Goal: Information Seeking & Learning: Learn about a topic

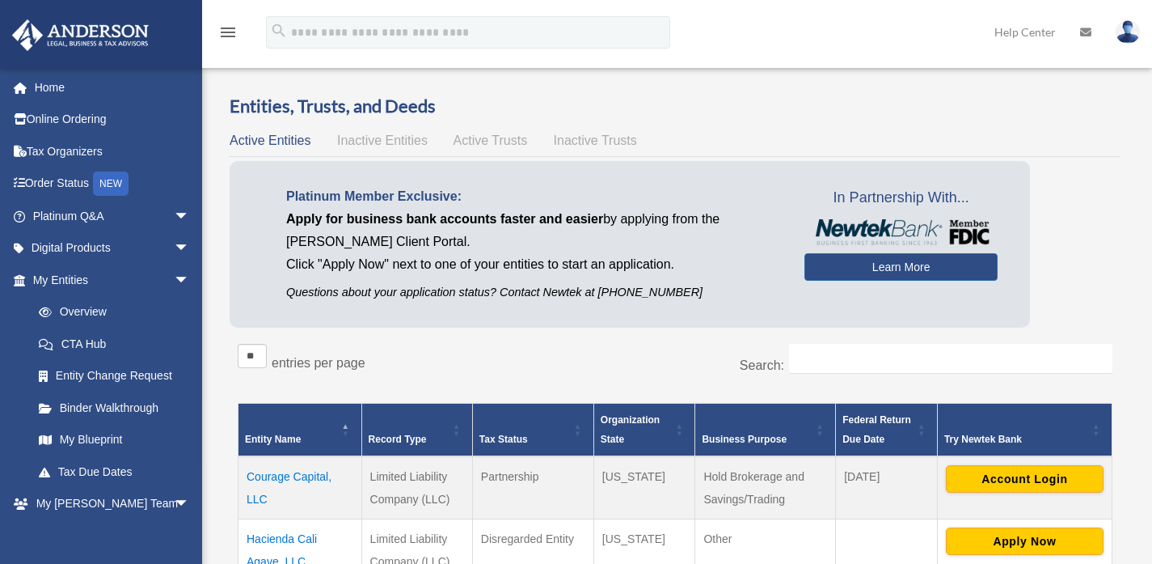
scroll to position [154, 0]
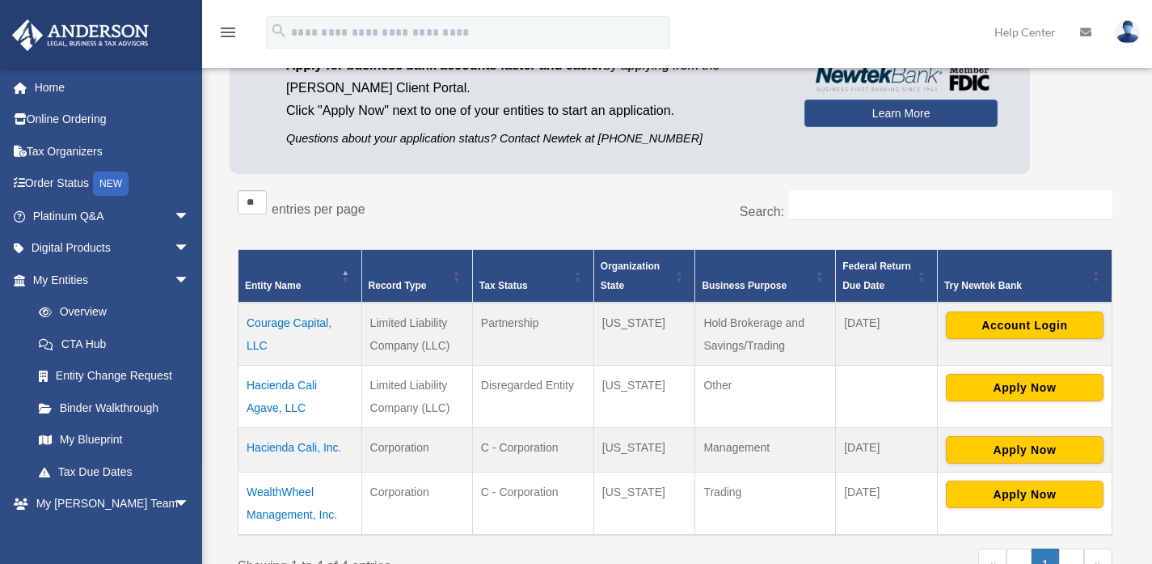
click at [597, 178] on div "Platinum Member Exclusive: Apply for business bank accounts faster and easier b…" at bounding box center [675, 94] width 891 height 174
click at [80, 74] on link "Home" at bounding box center [112, 87] width 203 height 32
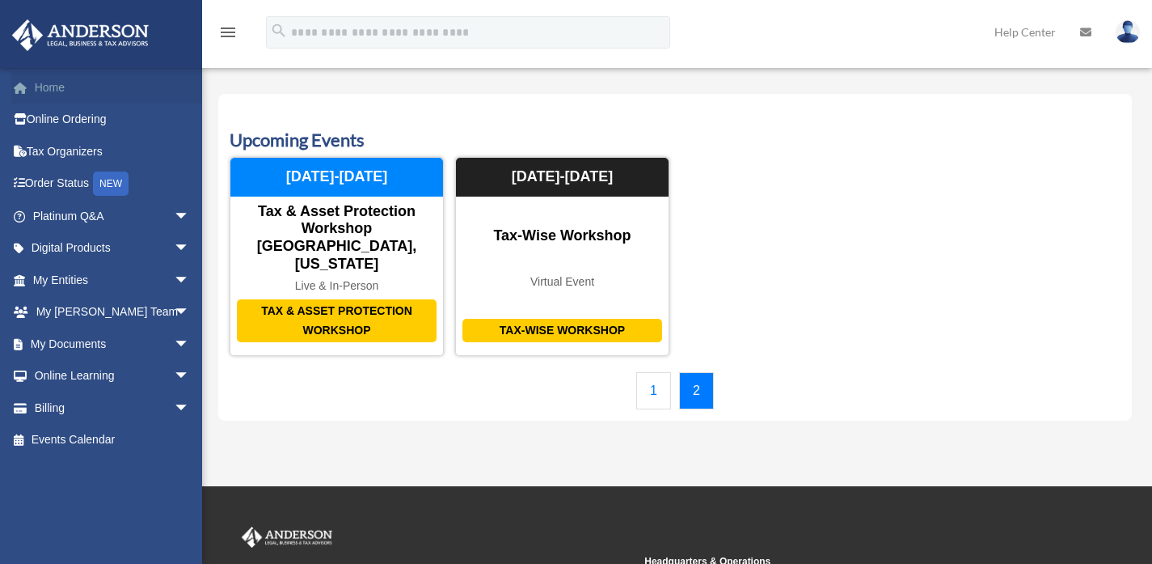
click at [97, 78] on link "Home" at bounding box center [112, 87] width 203 height 32
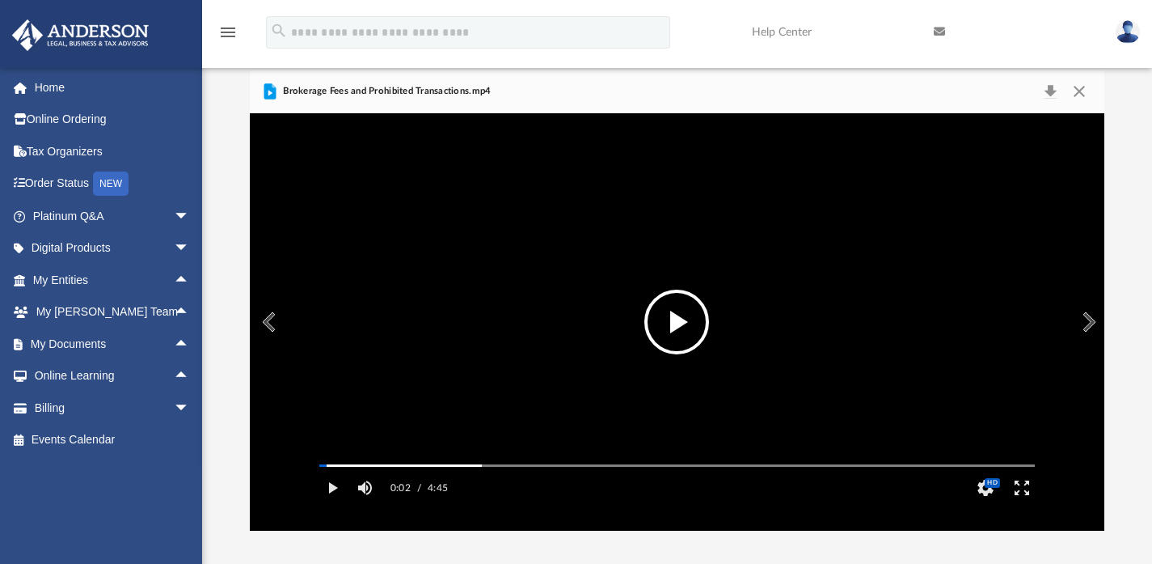
scroll to position [355, 843]
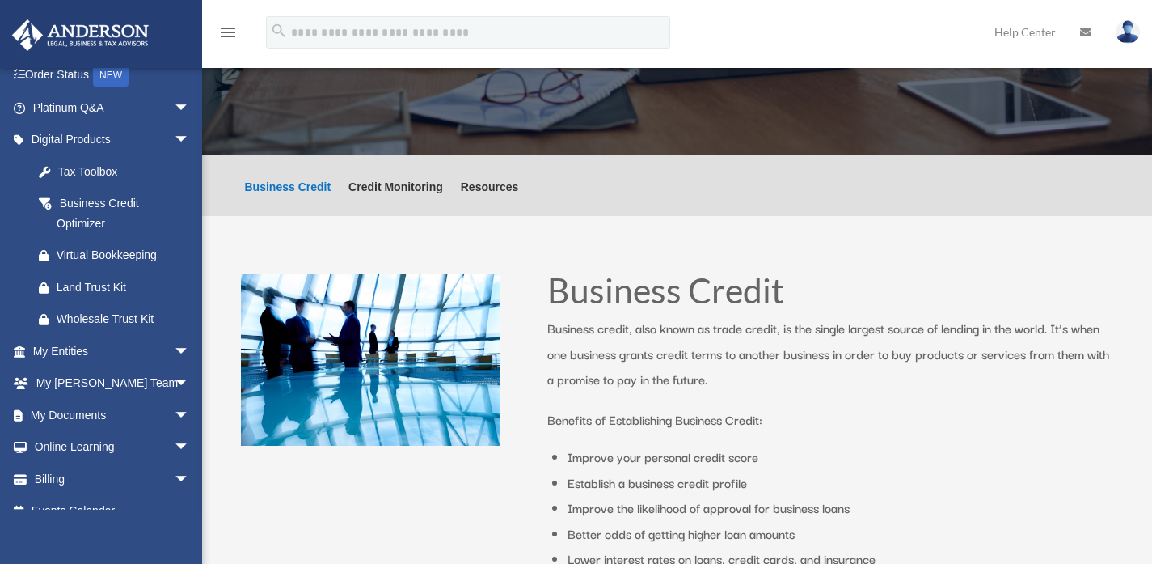
scroll to position [153, 0]
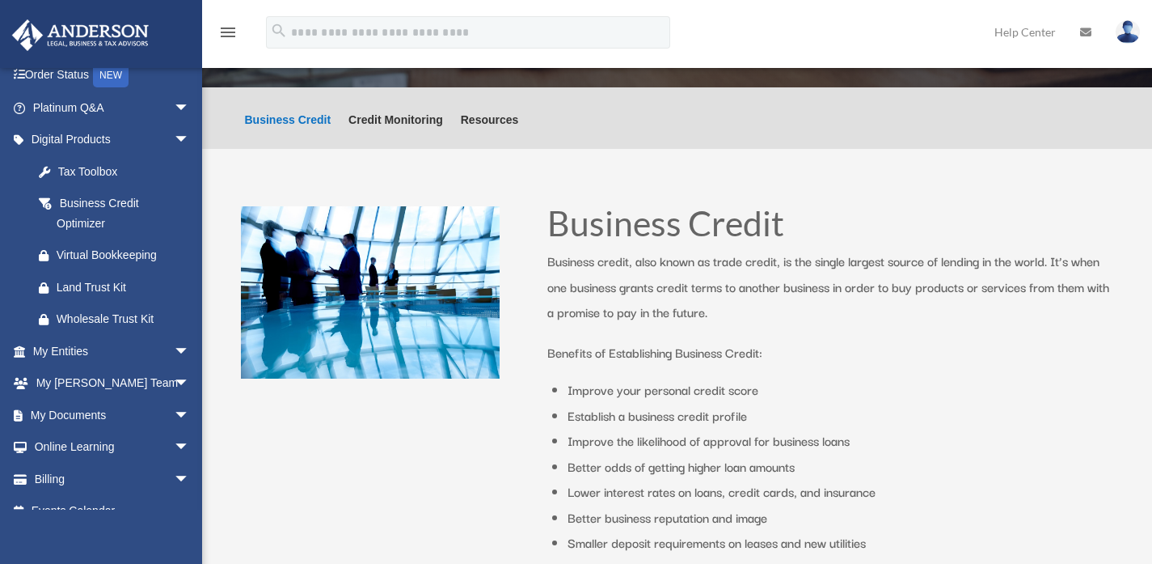
click at [411, 106] on ul "Business Credit Credit Monitoring Resources" at bounding box center [382, 117] width 292 height 61
click at [395, 117] on link "Credit Monitoring" at bounding box center [396, 131] width 95 height 35
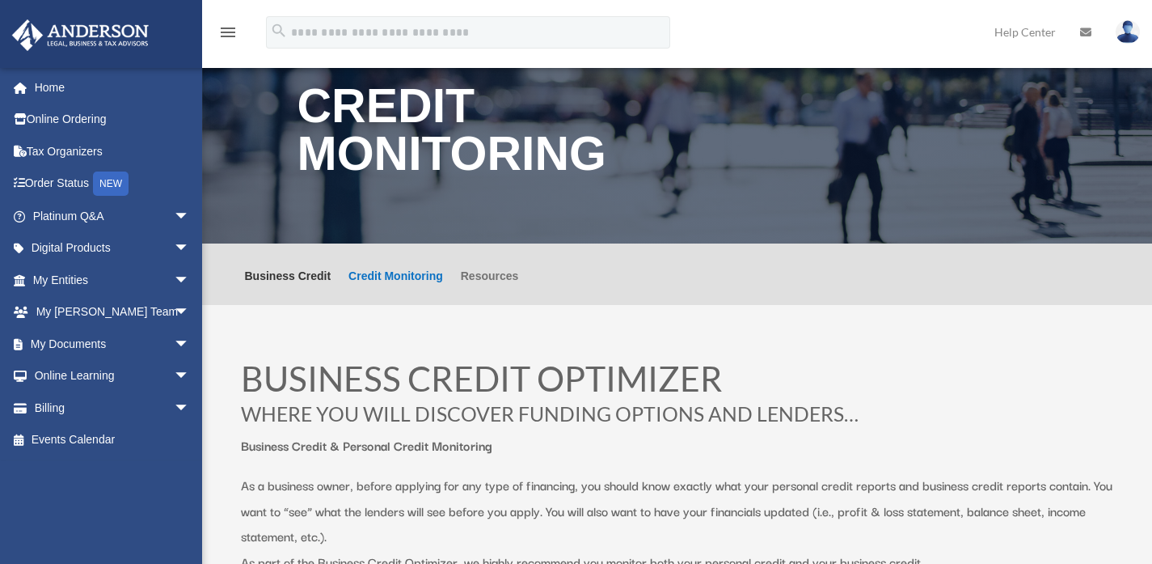
click at [491, 277] on link "Resources" at bounding box center [490, 287] width 58 height 35
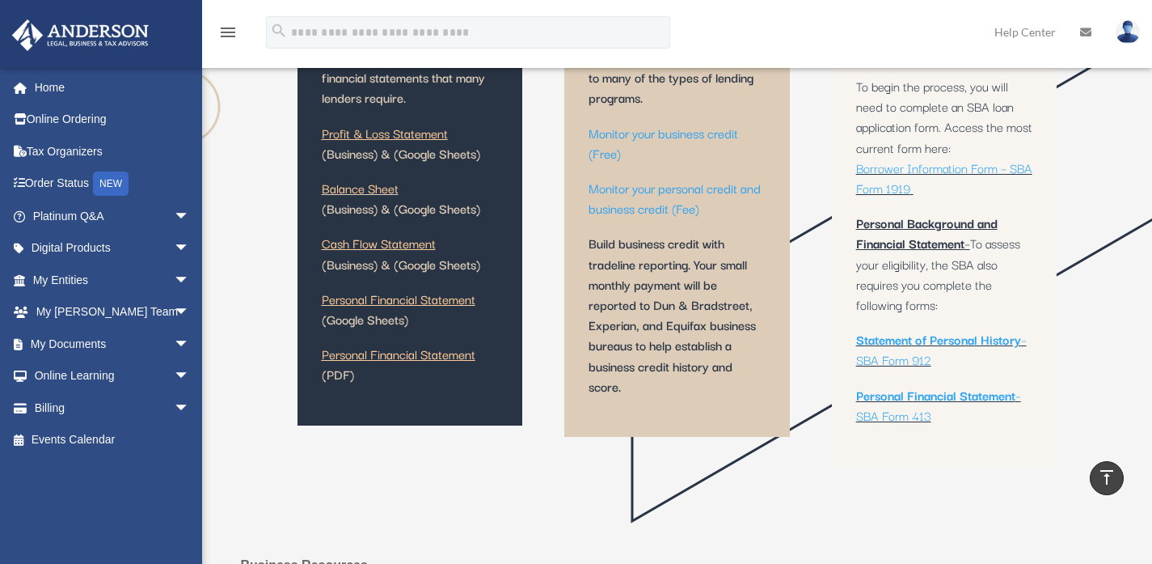
scroll to position [454, 0]
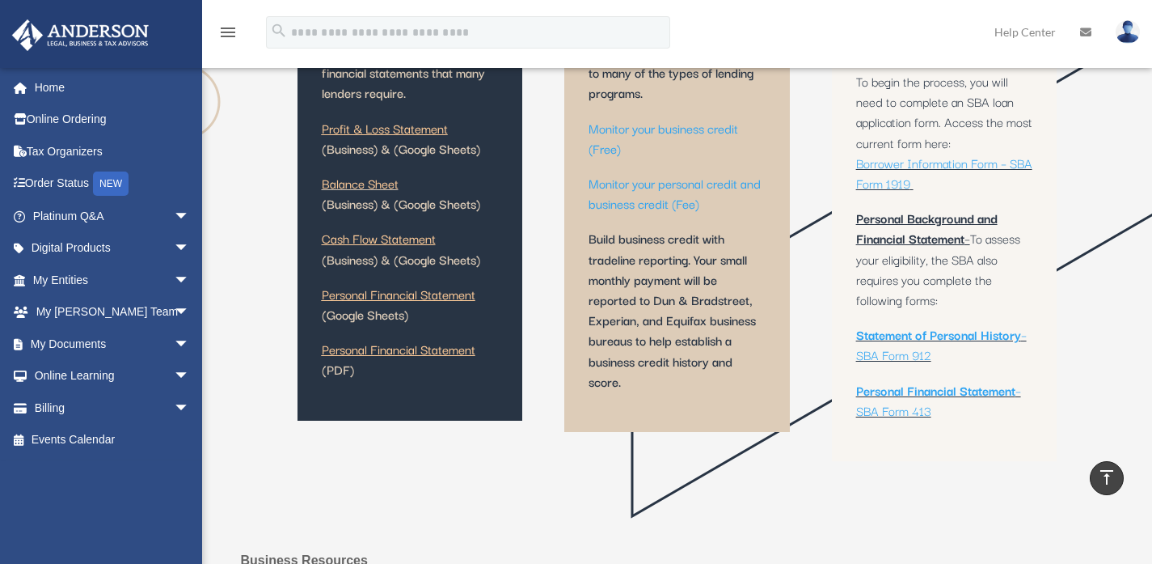
click at [408, 351] on link "Personal Financial Statement" at bounding box center [399, 352] width 154 height 27
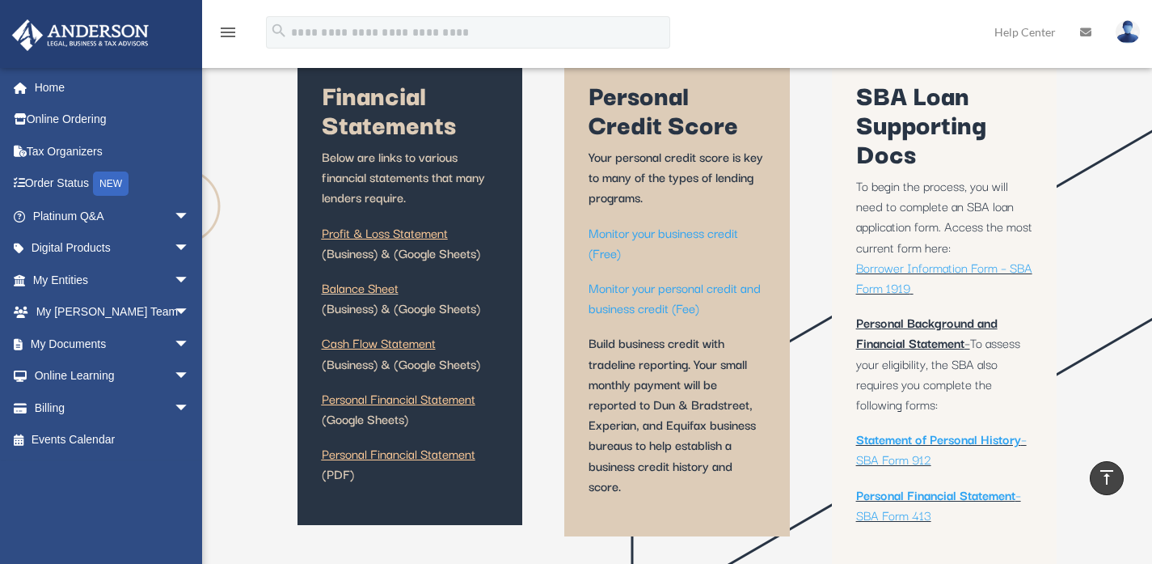
scroll to position [310, 0]
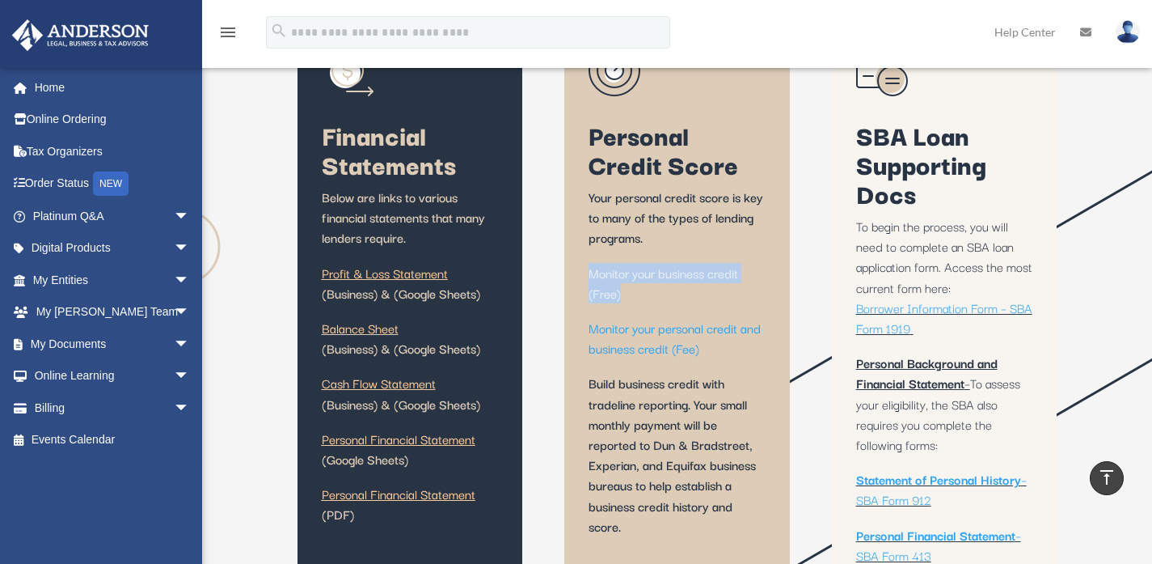
click at [649, 289] on link "Monitor your business credit (Free)" at bounding box center [664, 287] width 150 height 48
click at [826, 324] on div "Financial Statements Below are links to various financial statements that many …" at bounding box center [678, 305] width 760 height 640
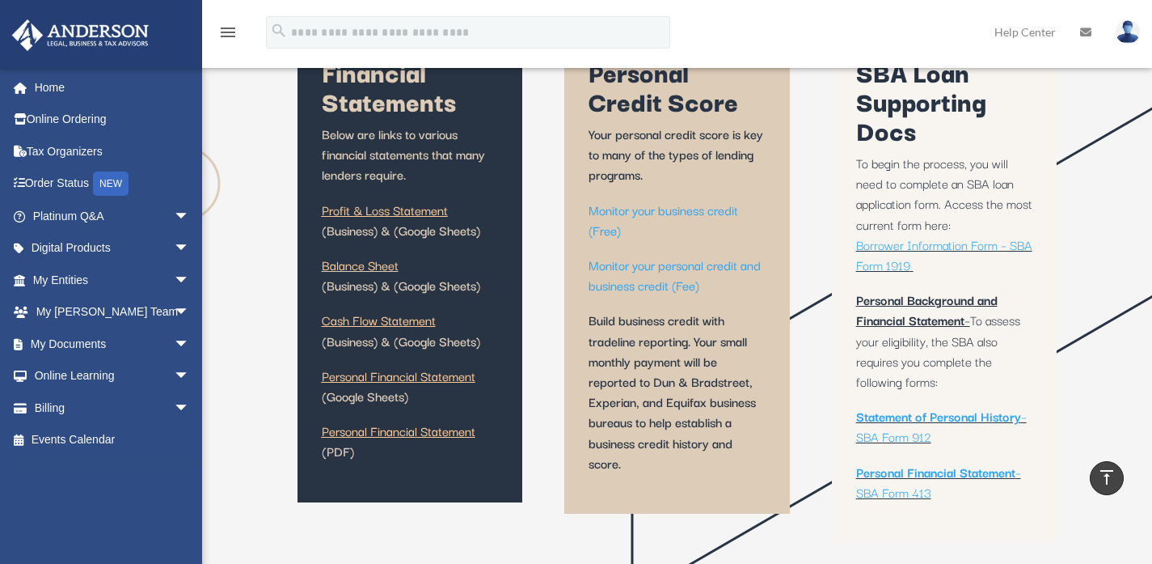
scroll to position [354, 0]
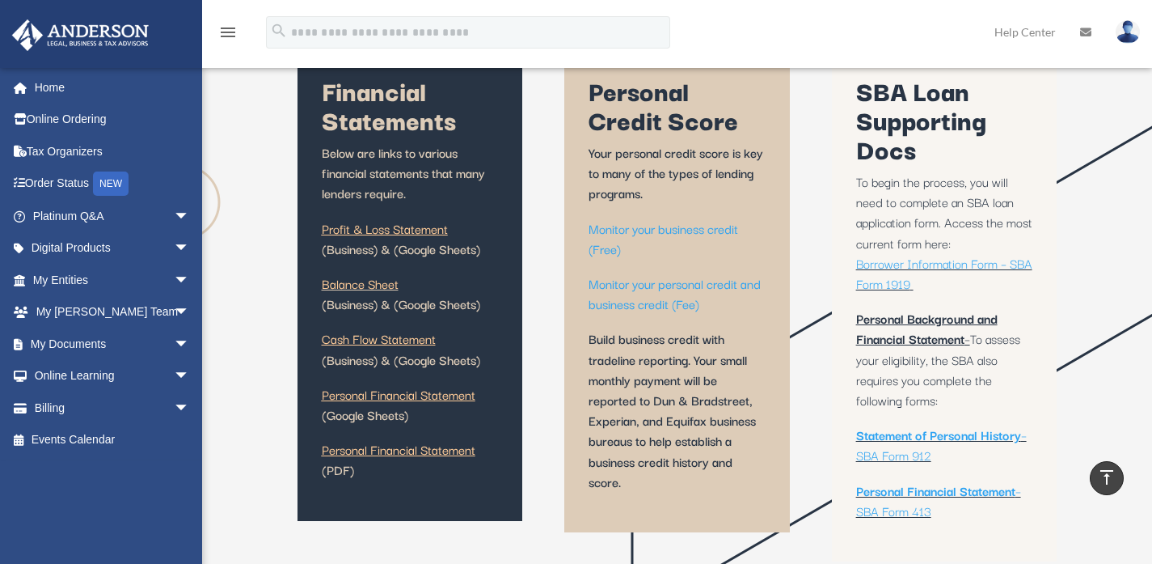
click at [919, 260] on span "Borrower Information Form – SBA Form 1919" at bounding box center [944, 273] width 176 height 40
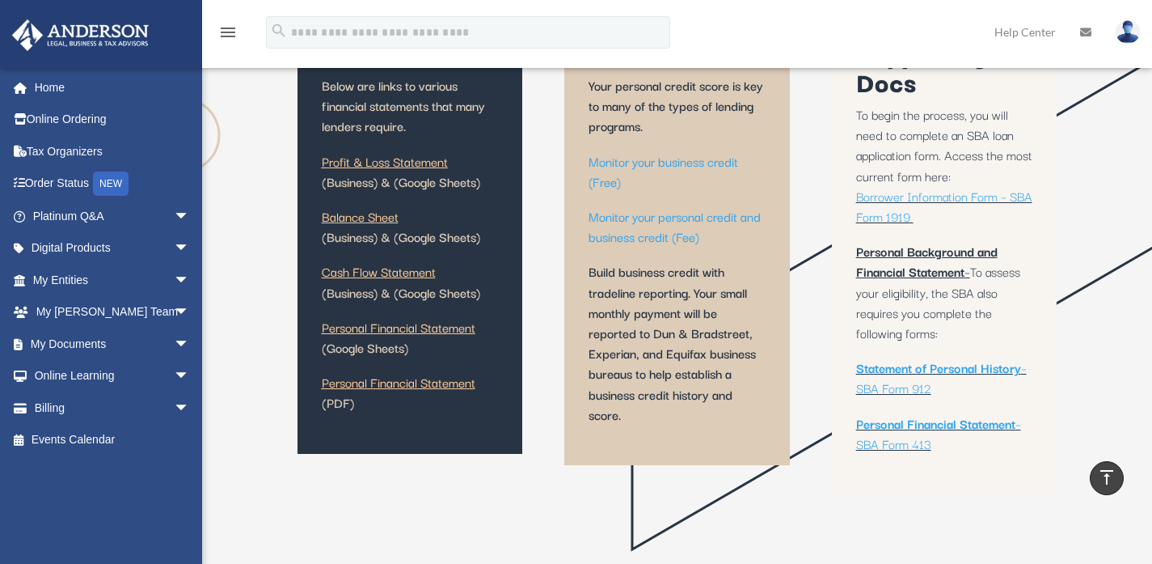
scroll to position [463, 0]
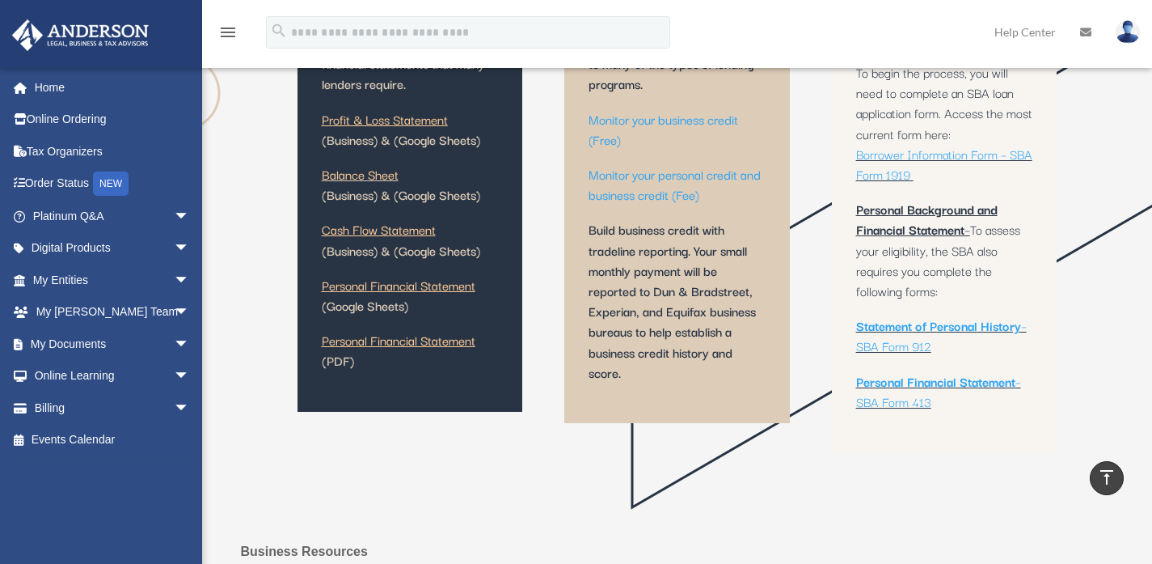
click at [920, 382] on b "Personal Financial Statement" at bounding box center [935, 380] width 159 height 19
click at [818, 313] on div "Financial Statements Below are links to various financial statements that many …" at bounding box center [678, 152] width 760 height 640
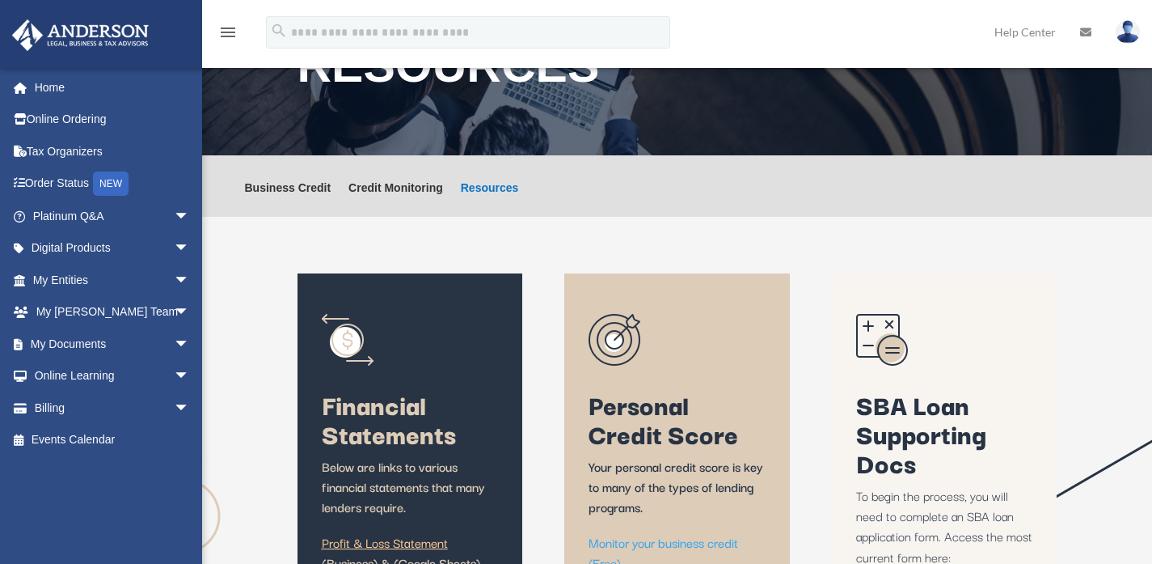
scroll to position [0, 0]
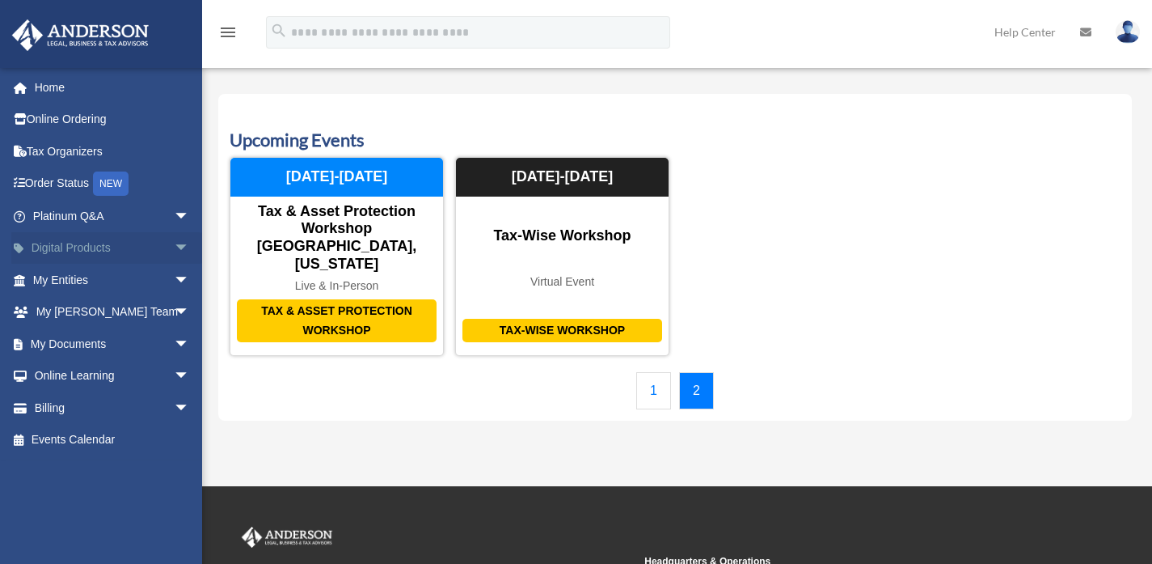
click at [174, 248] on span "arrow_drop_down" at bounding box center [190, 248] width 32 height 33
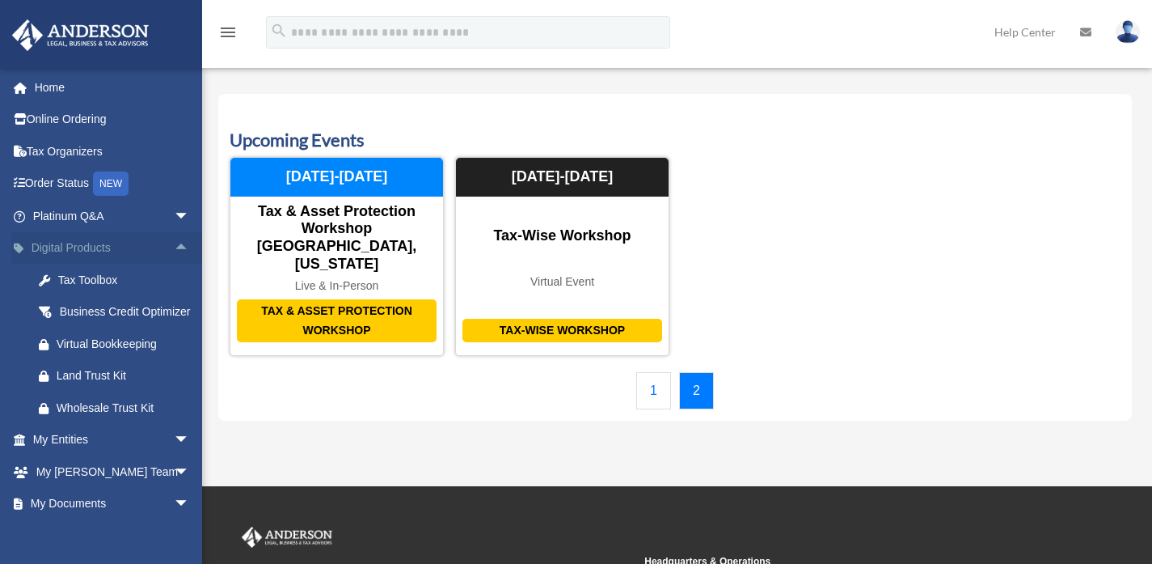
click at [174, 248] on span "arrow_drop_up" at bounding box center [190, 248] width 32 height 33
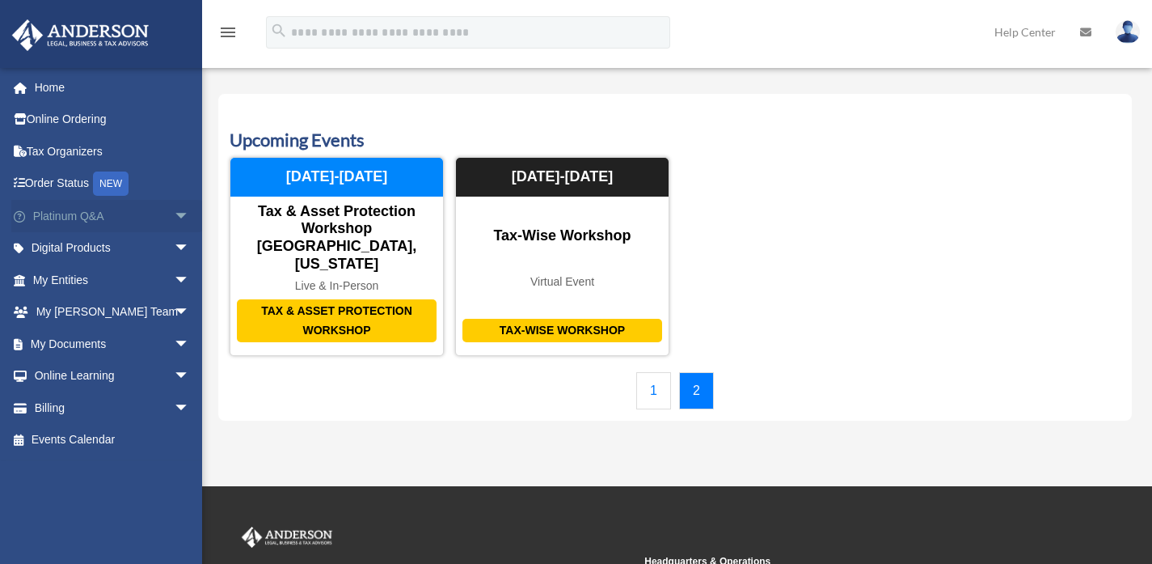
click at [174, 213] on span "arrow_drop_down" at bounding box center [190, 216] width 32 height 33
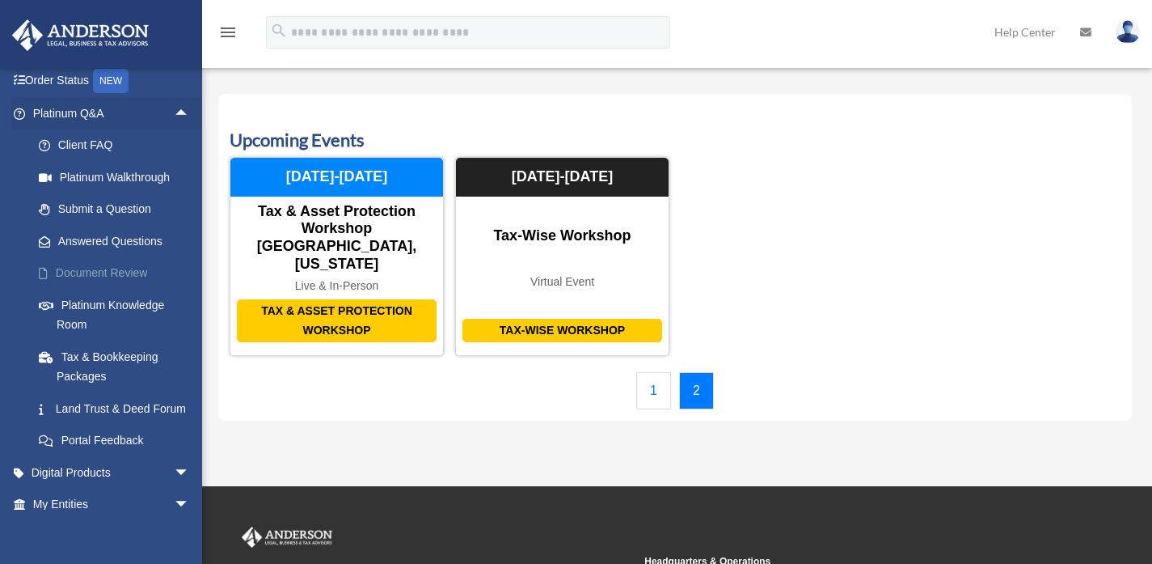
scroll to position [167, 0]
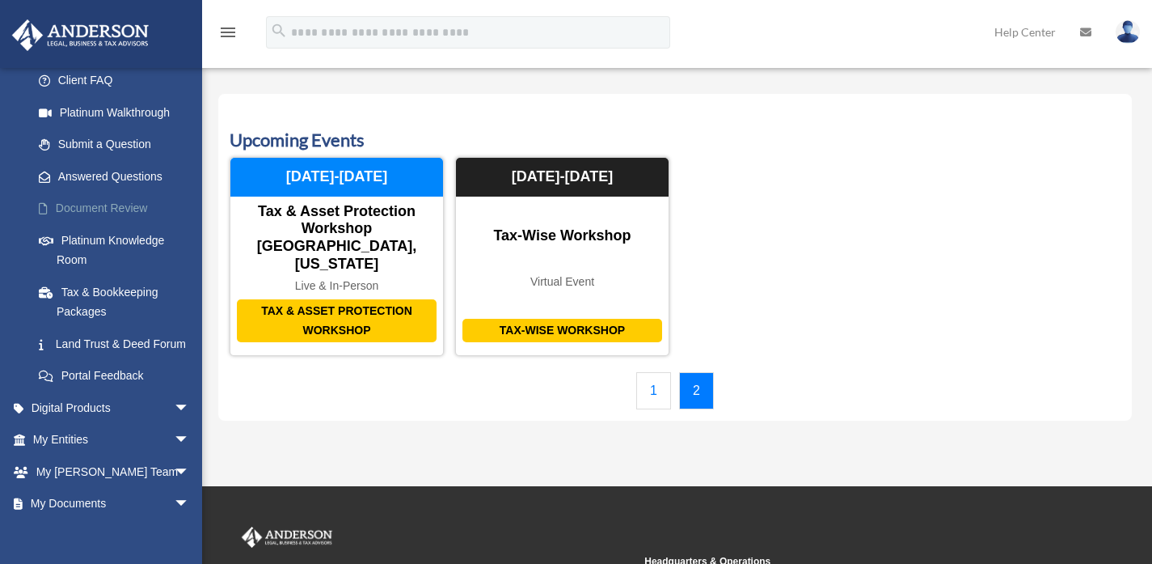
click at [116, 205] on link "Document Review" at bounding box center [119, 208] width 192 height 32
click at [115, 204] on link "Document Review" at bounding box center [119, 208] width 192 height 32
click at [95, 208] on link "Document Review" at bounding box center [119, 208] width 192 height 32
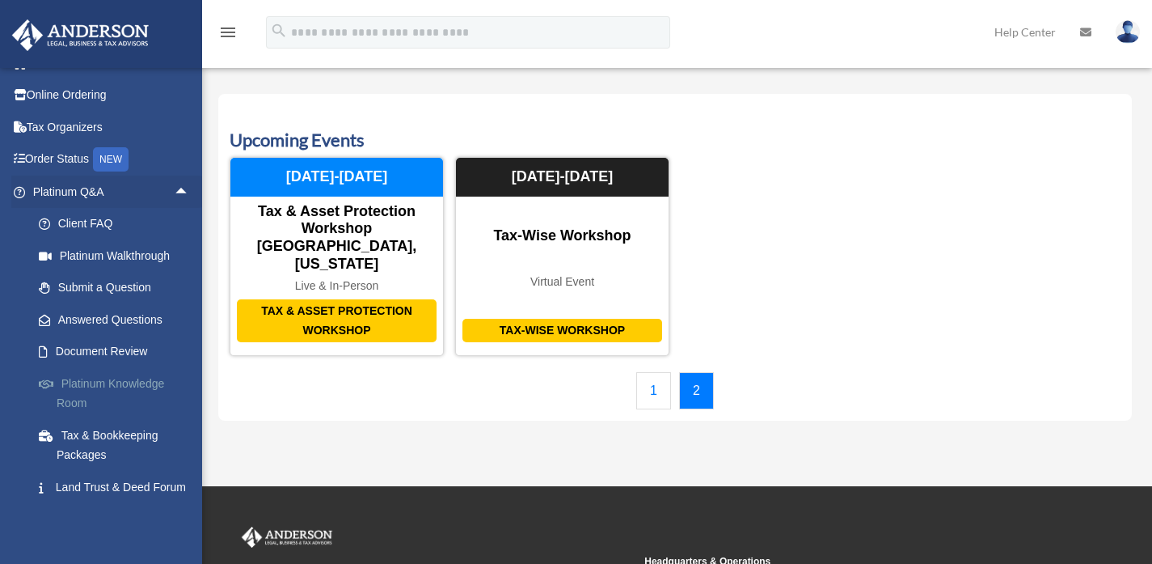
scroll to position [0, 0]
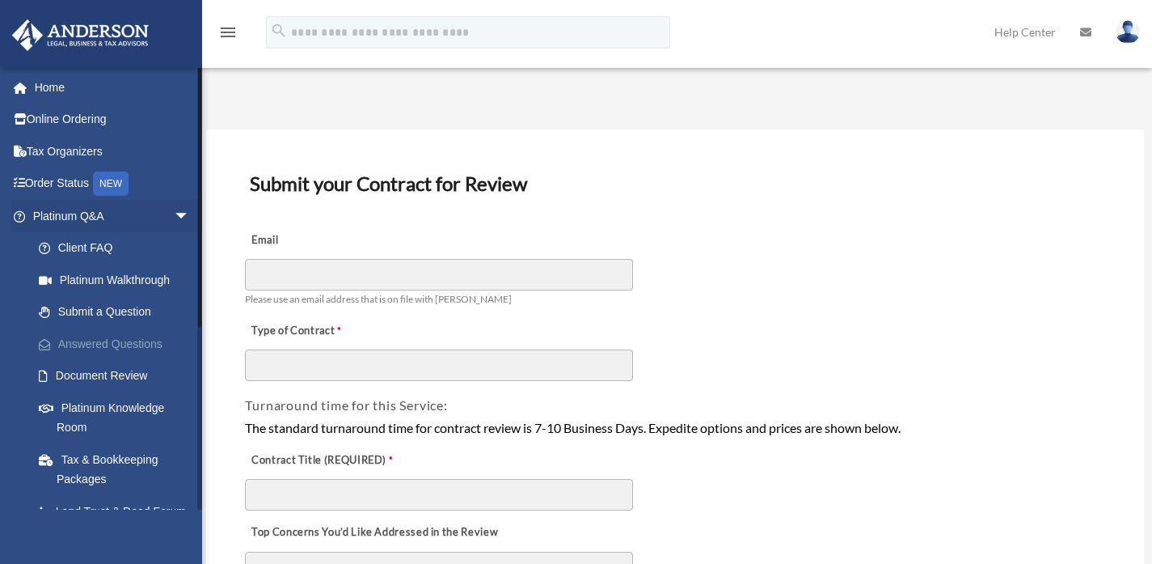
click at [122, 336] on link "Answered Questions" at bounding box center [119, 344] width 192 height 32
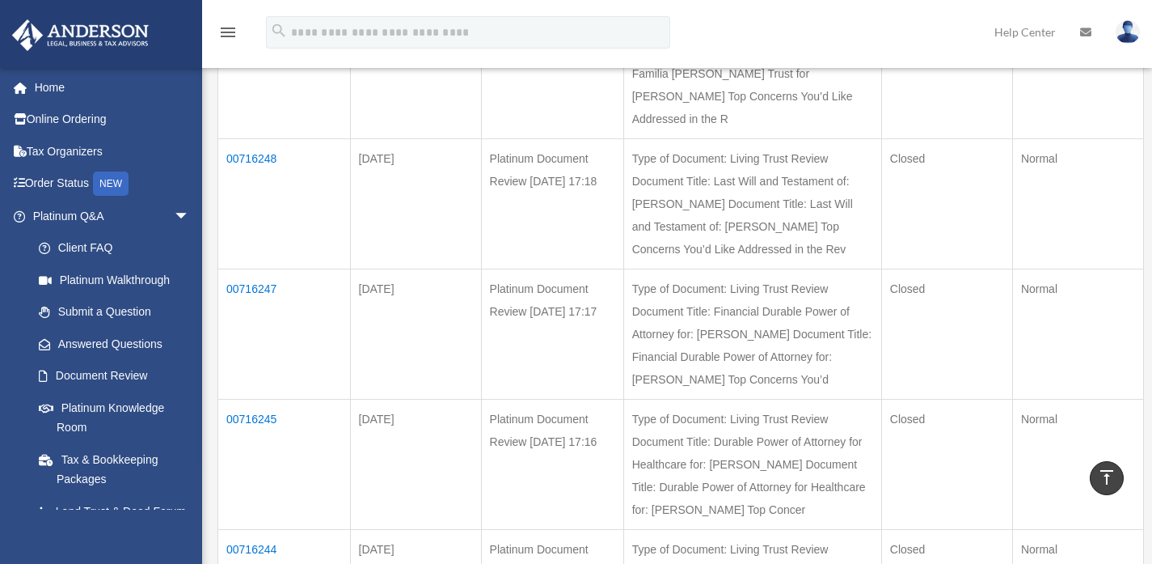
scroll to position [962, 0]
click at [262, 269] on td "00716248" at bounding box center [284, 204] width 133 height 130
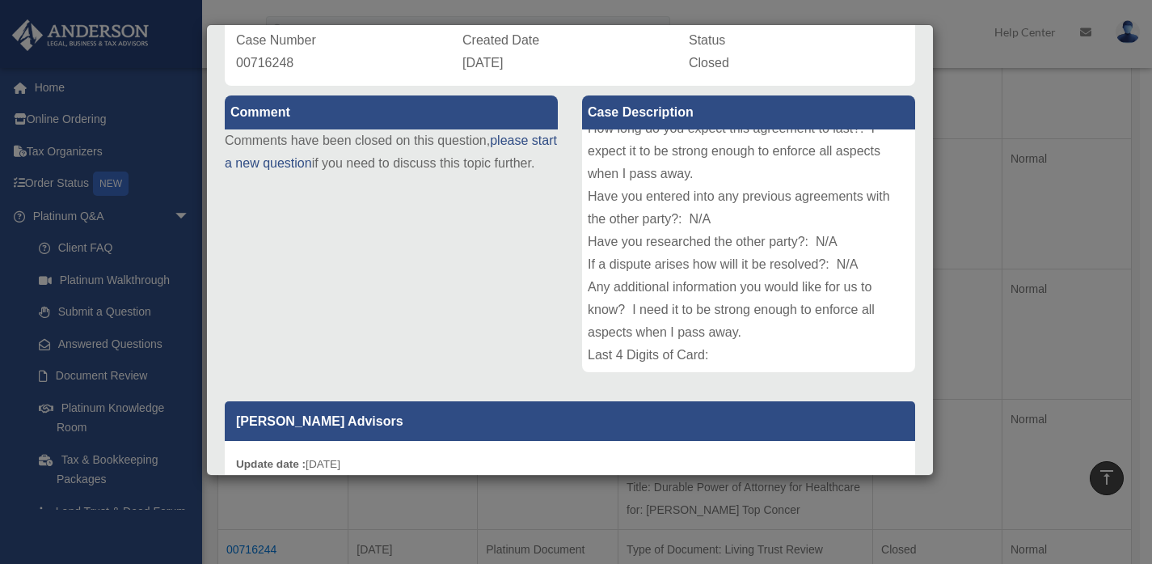
scroll to position [0, 0]
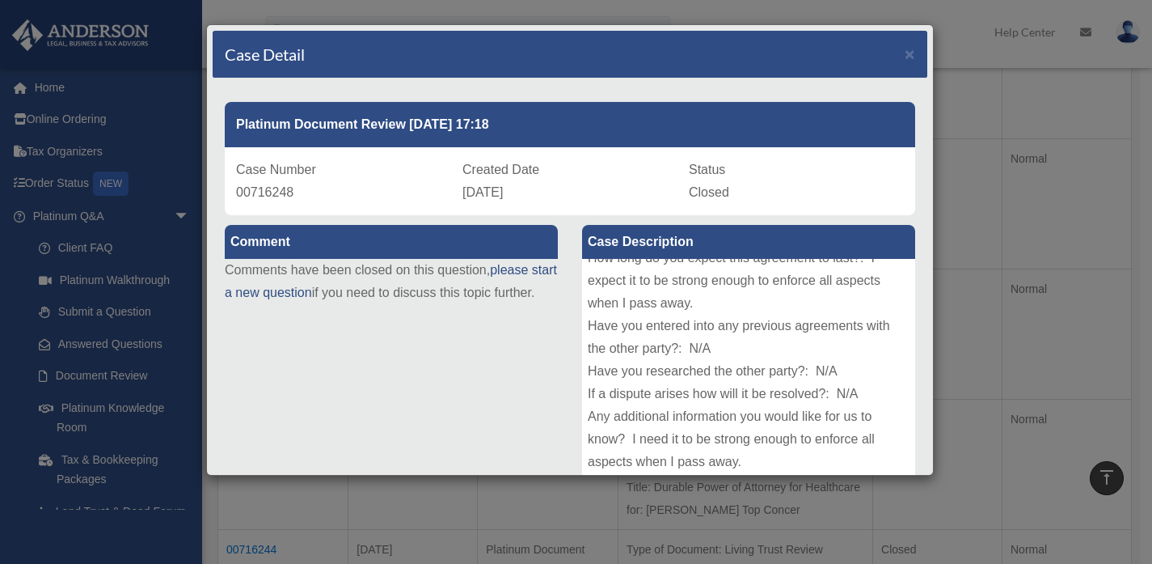
click at [89, 215] on div "Case Detail × Platinum Document Review [DATE] 17:18 Case Number 00716248 Create…" at bounding box center [576, 282] width 1152 height 564
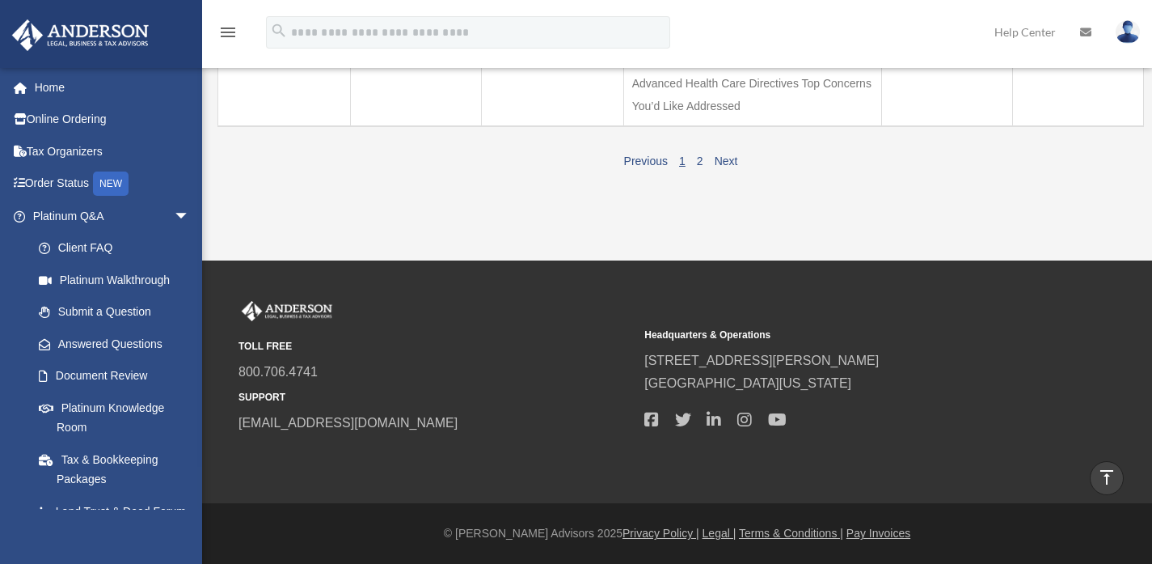
scroll to position [1603, 0]
click at [700, 167] on link "2" at bounding box center [700, 160] width 6 height 13
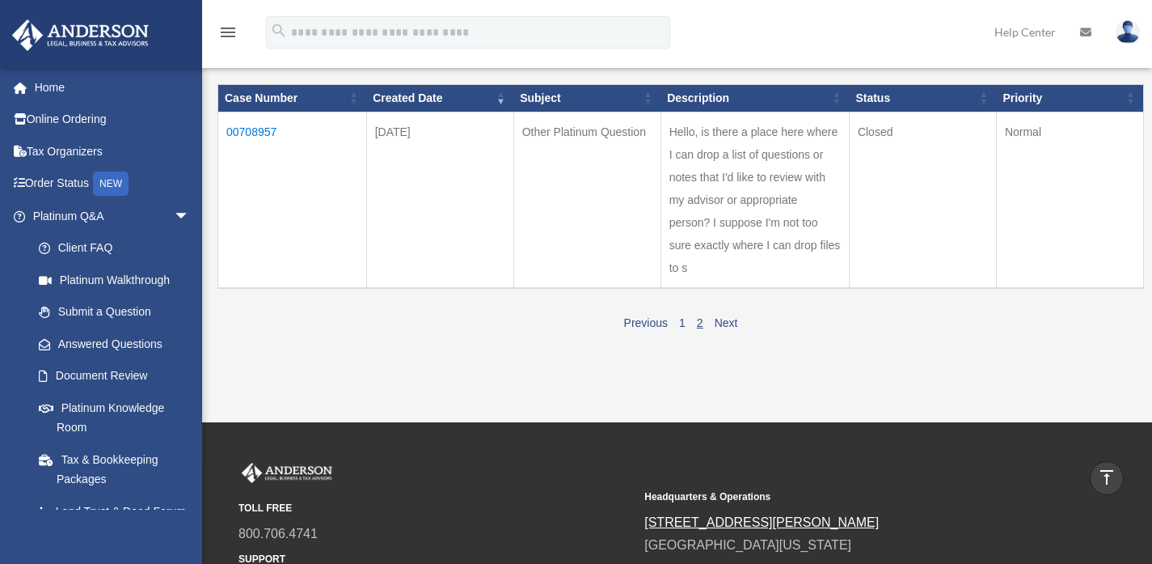
scroll to position [156, 0]
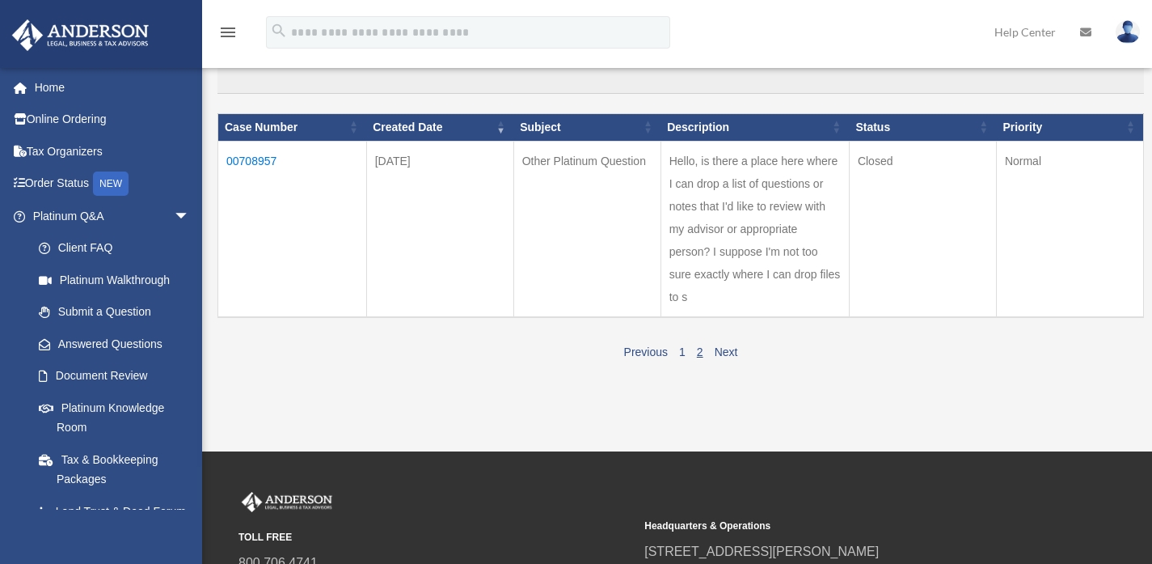
click at [246, 159] on td "00708957" at bounding box center [292, 229] width 149 height 176
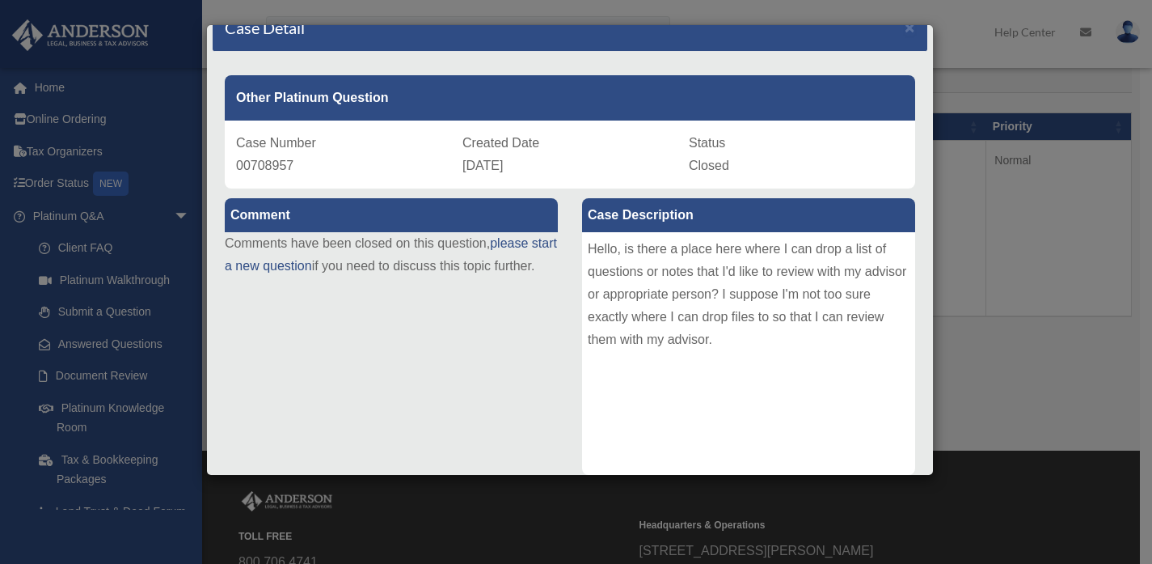
scroll to position [0, 0]
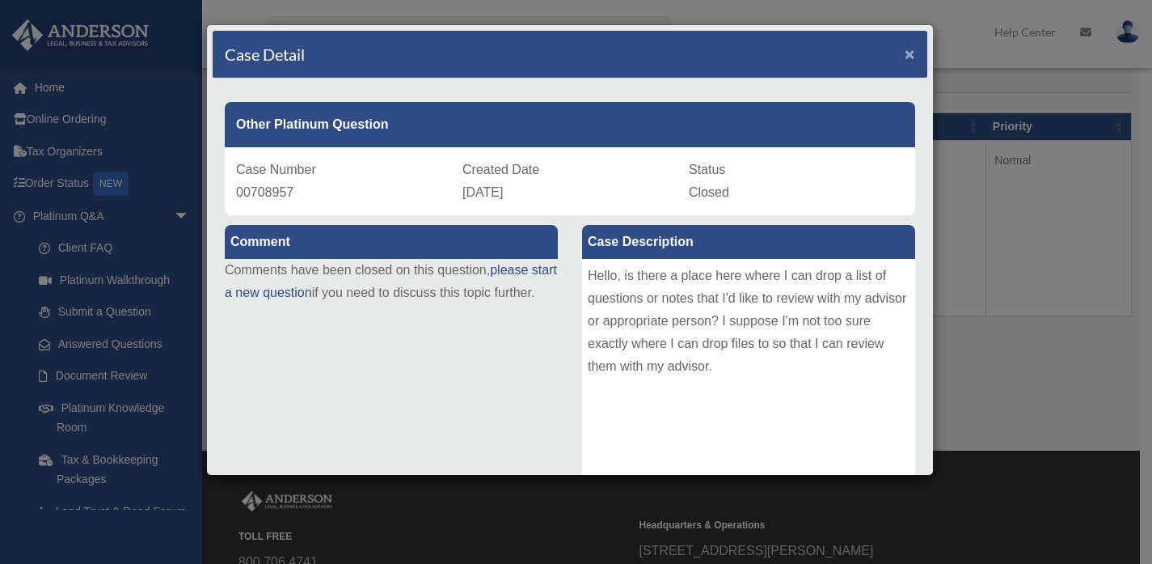
click at [905, 51] on span "×" at bounding box center [910, 53] width 11 height 19
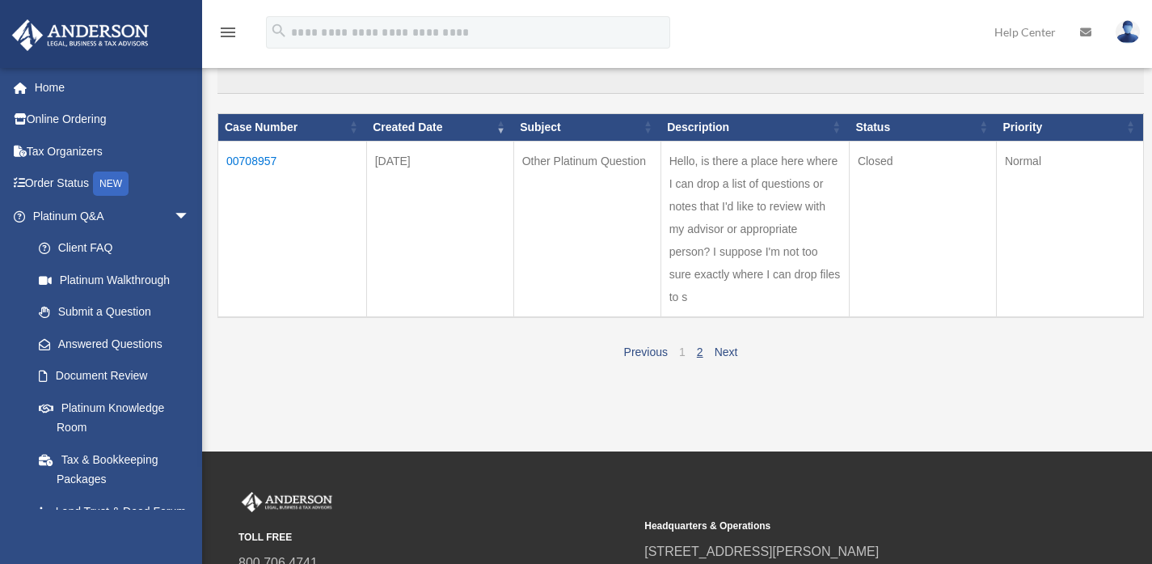
click at [680, 351] on link "1" at bounding box center [682, 351] width 6 height 13
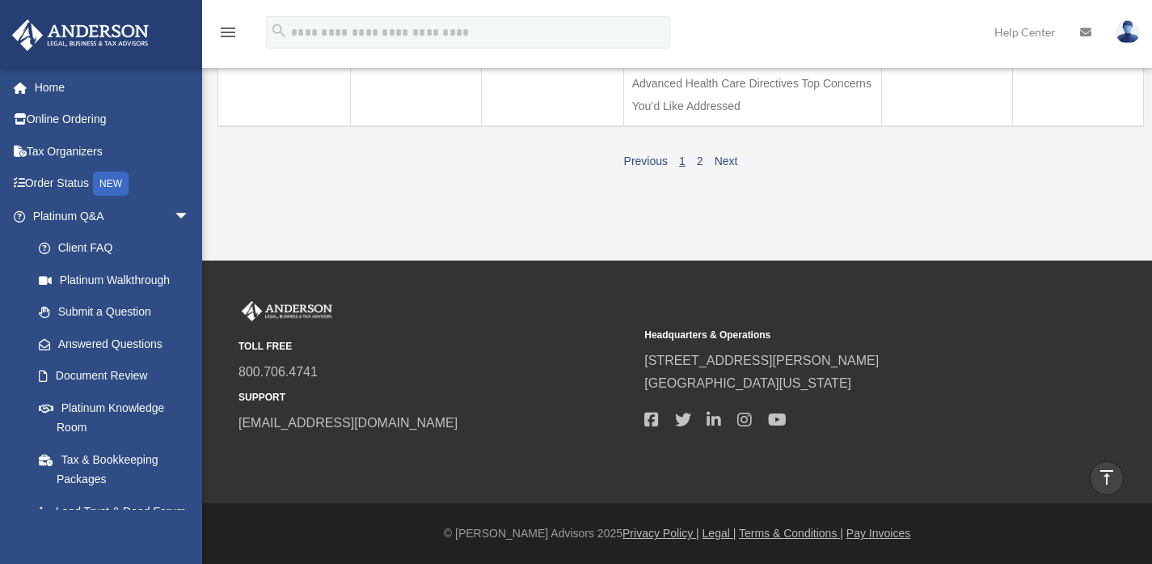
scroll to position [1578, 0]
click at [260, 126] on td "00716244" at bounding box center [284, 60] width 133 height 131
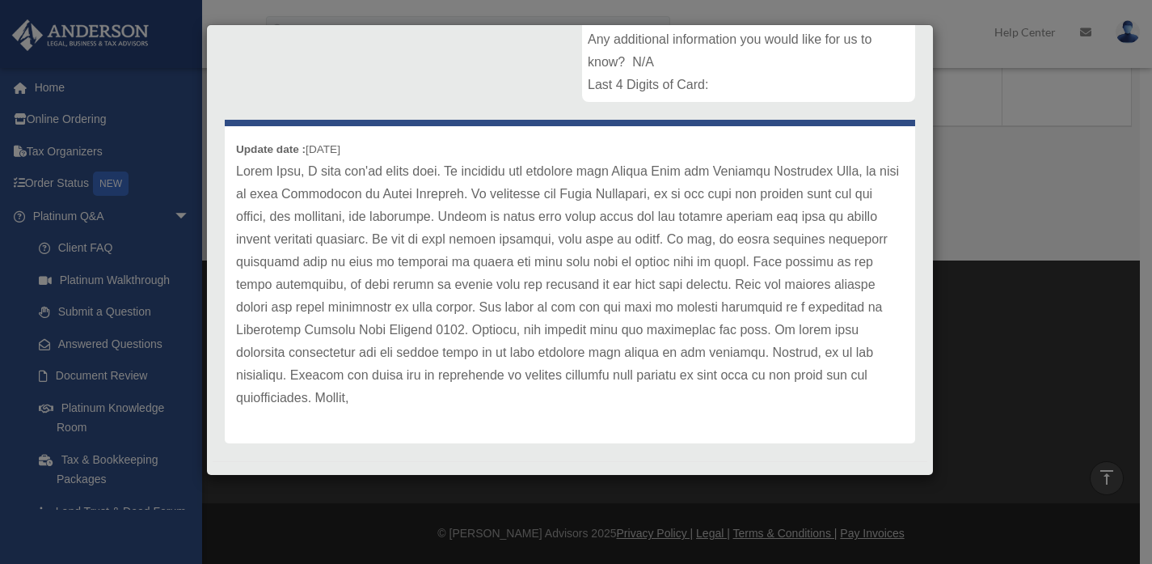
scroll to position [416, 0]
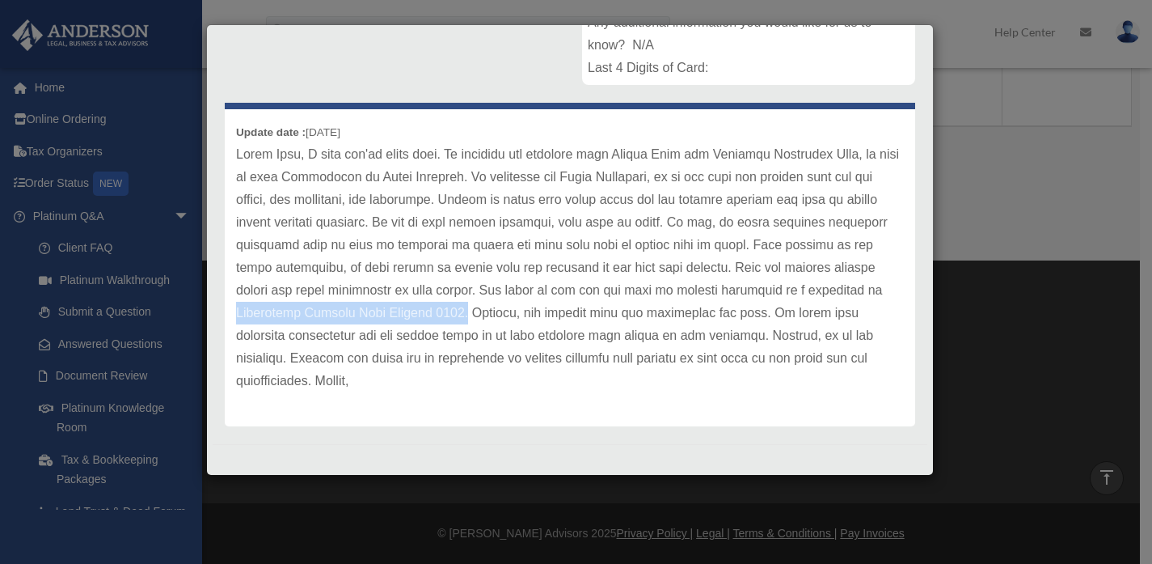
drag, startPoint x: 625, startPoint y: 313, endPoint x: 404, endPoint y: 314, distance: 220.8
click at [404, 314] on p at bounding box center [570, 267] width 668 height 249
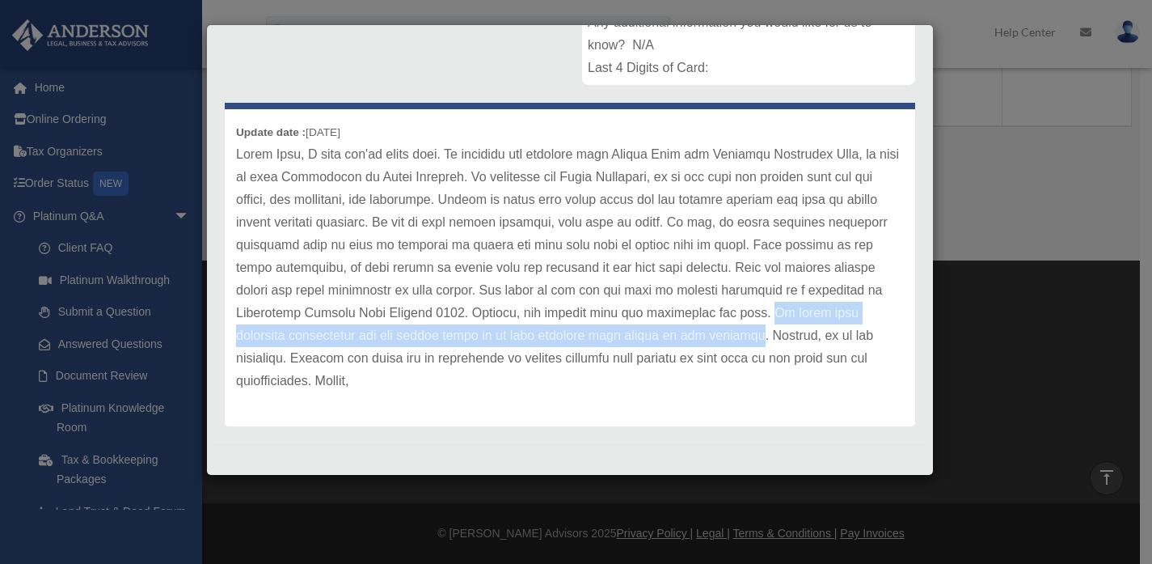
drag, startPoint x: 294, startPoint y: 356, endPoint x: 293, endPoint y: 340, distance: 16.2
click at [293, 340] on p at bounding box center [570, 267] width 668 height 249
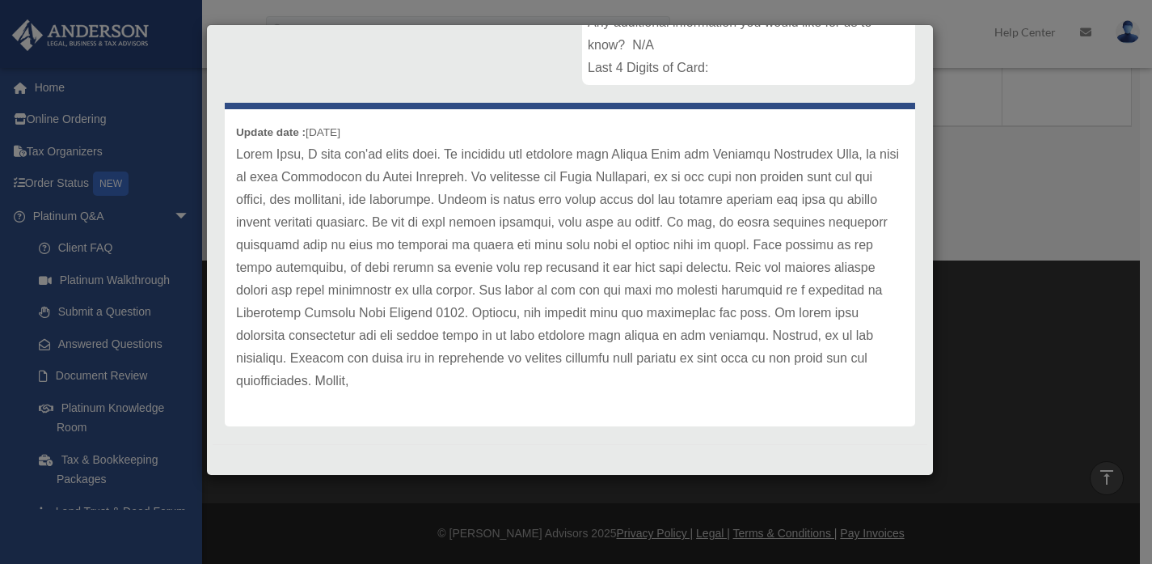
click at [349, 268] on p at bounding box center [570, 267] width 668 height 249
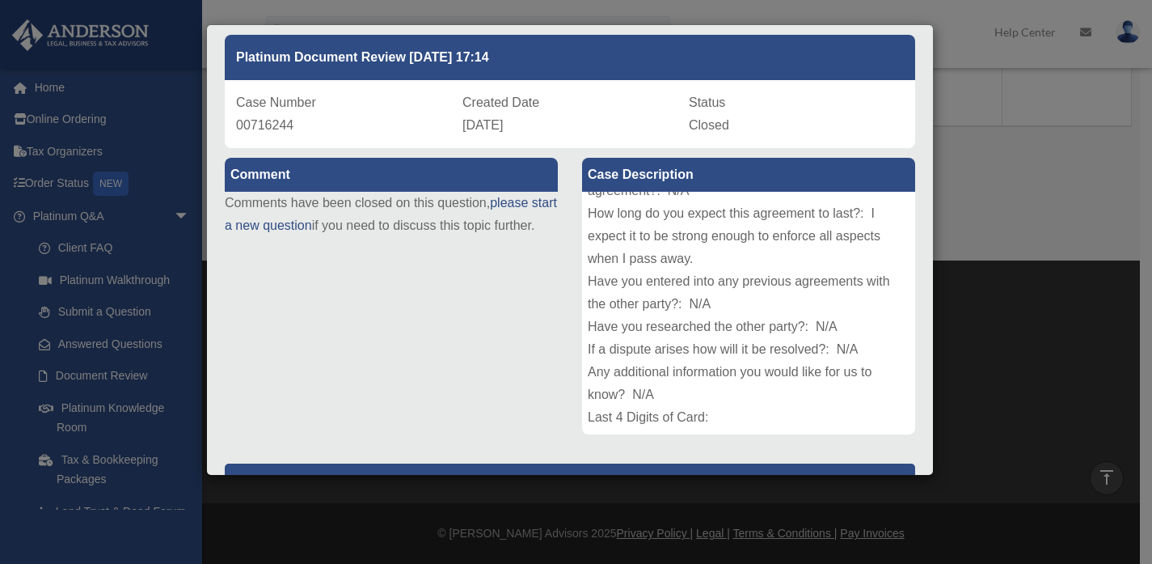
scroll to position [0, 0]
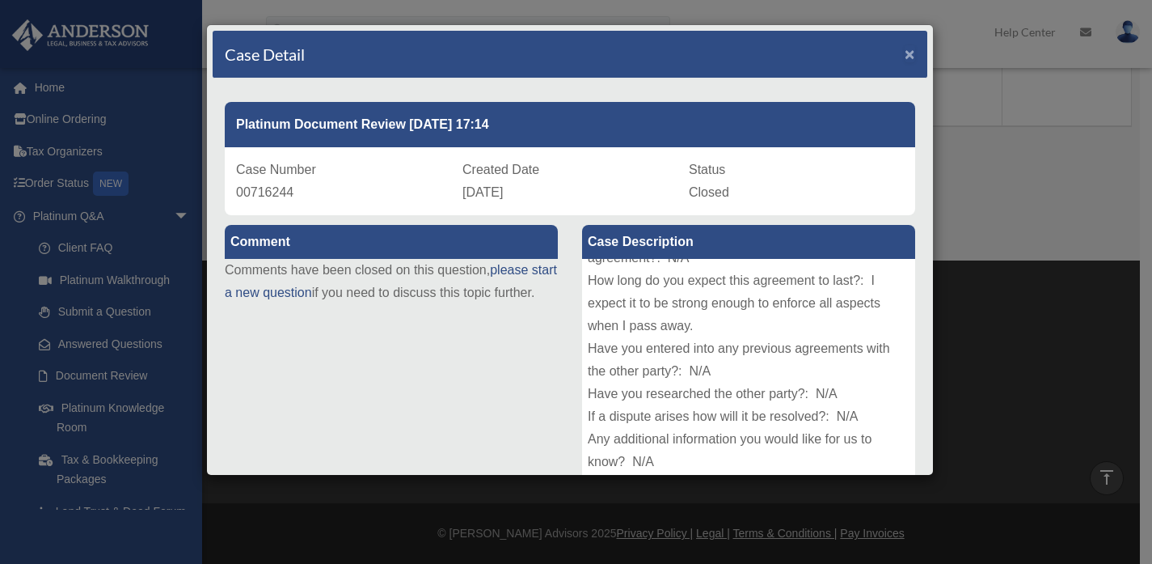
click at [905, 53] on span "×" at bounding box center [910, 53] width 11 height 19
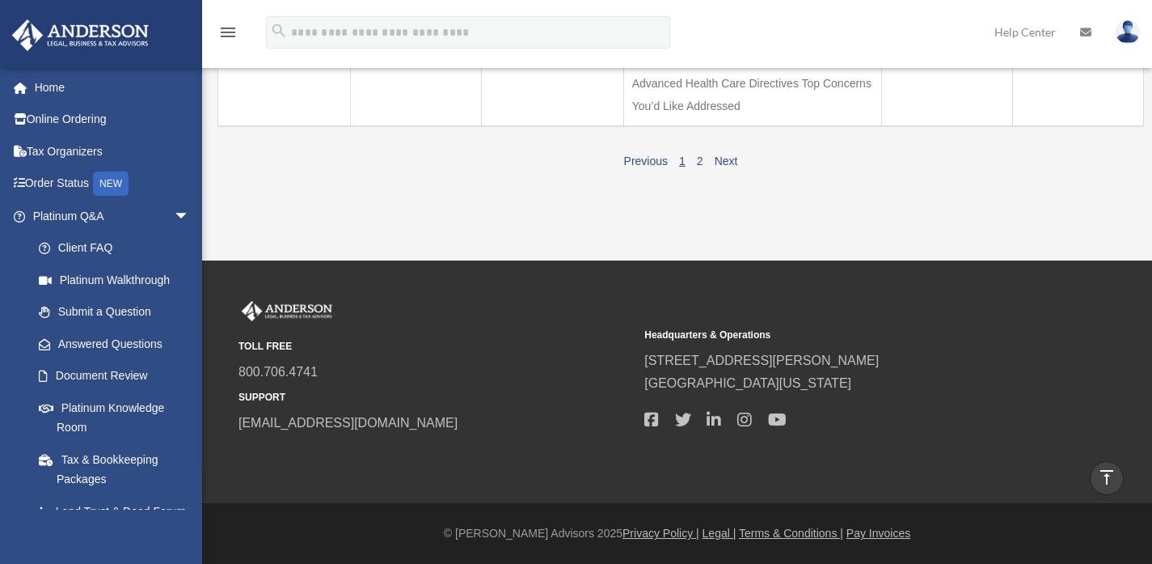
scroll to position [1454, 0]
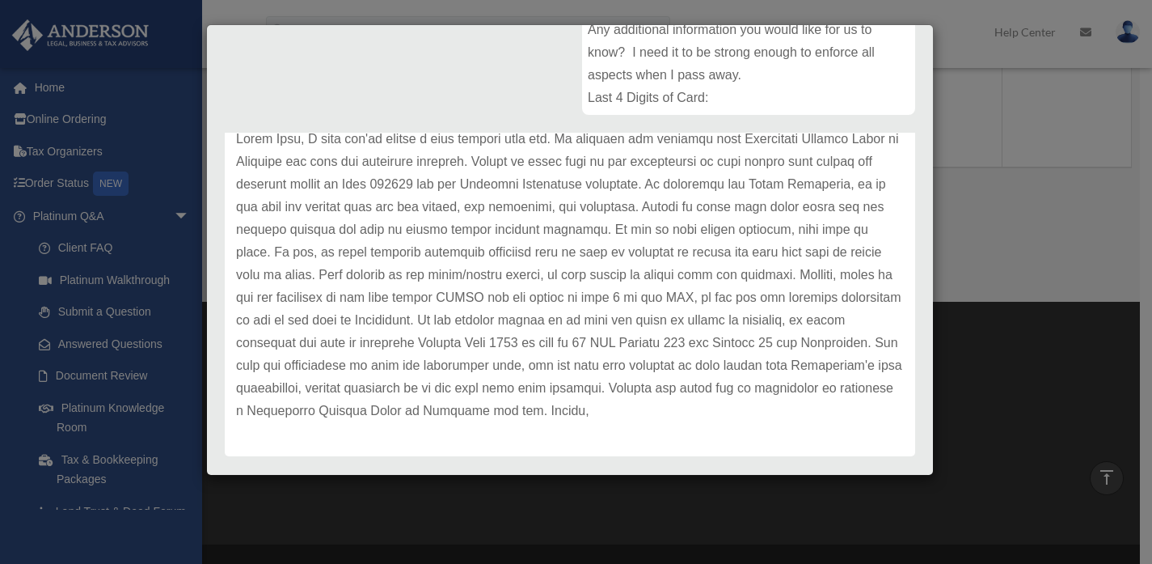
scroll to position [393, 0]
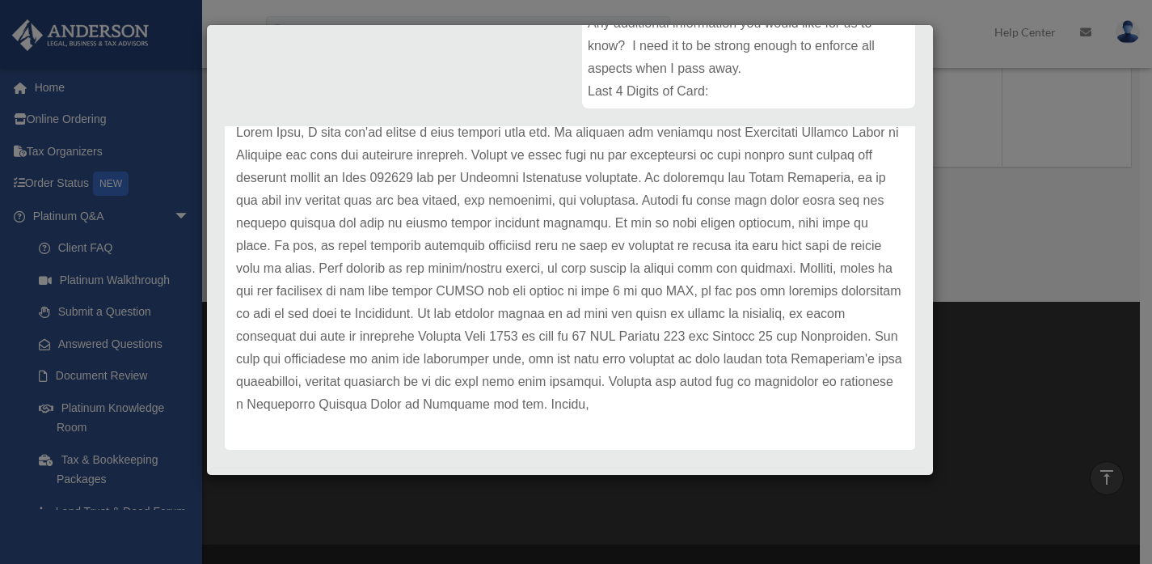
click at [1020, 159] on div "Case Detail × Platinum Document Review 09/05/2024 17:16 Case Number 00716245 Cr…" at bounding box center [576, 282] width 1152 height 564
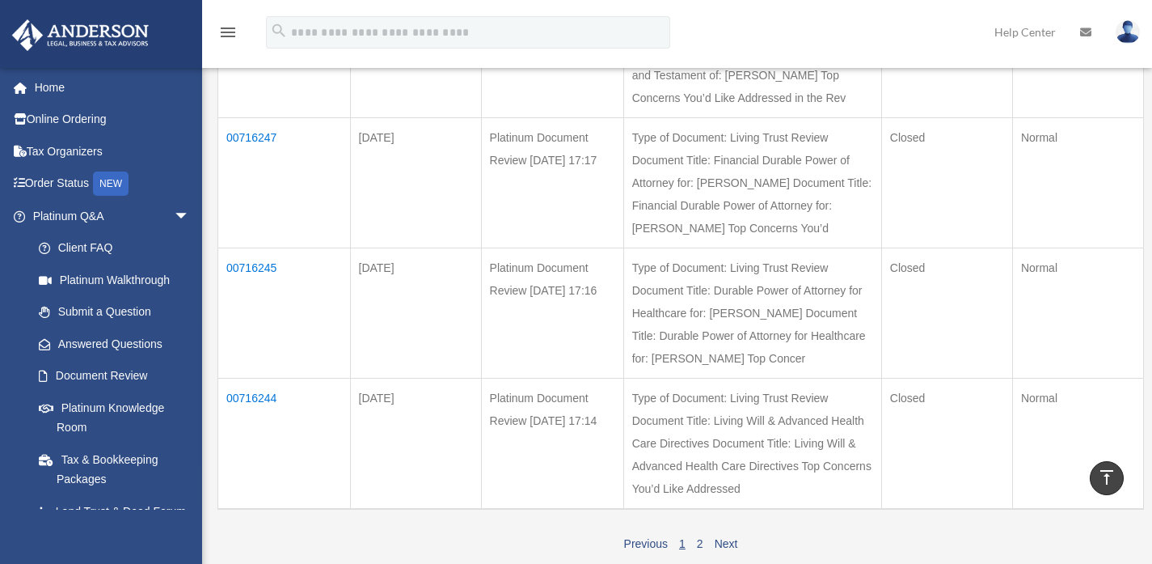
scroll to position [1113, 0]
click at [50, 82] on link "Home" at bounding box center [112, 87] width 203 height 32
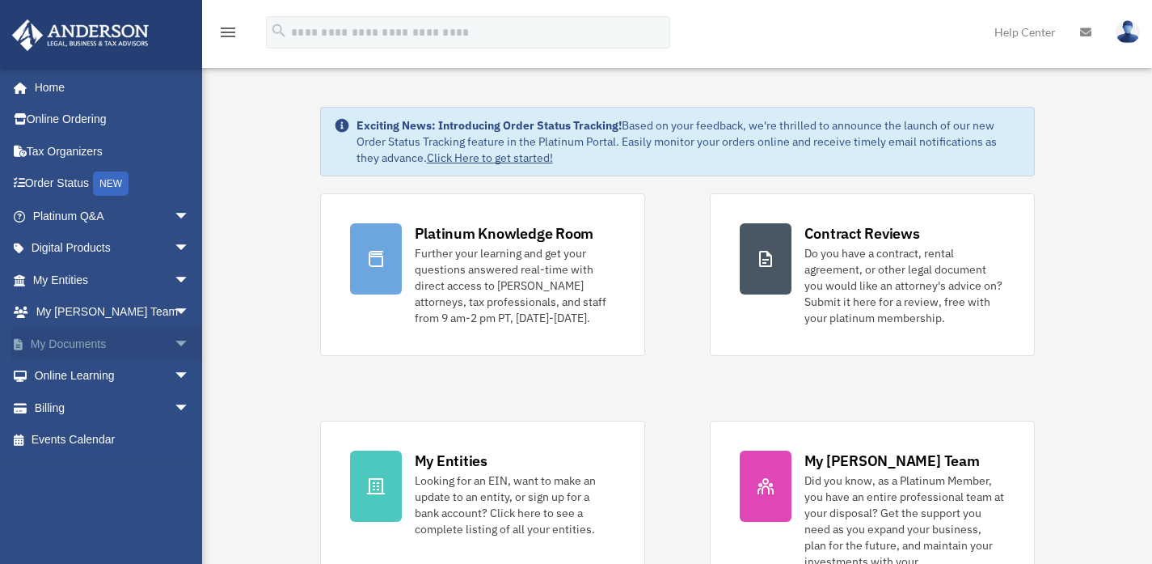
click at [174, 347] on span "arrow_drop_down" at bounding box center [190, 344] width 32 height 33
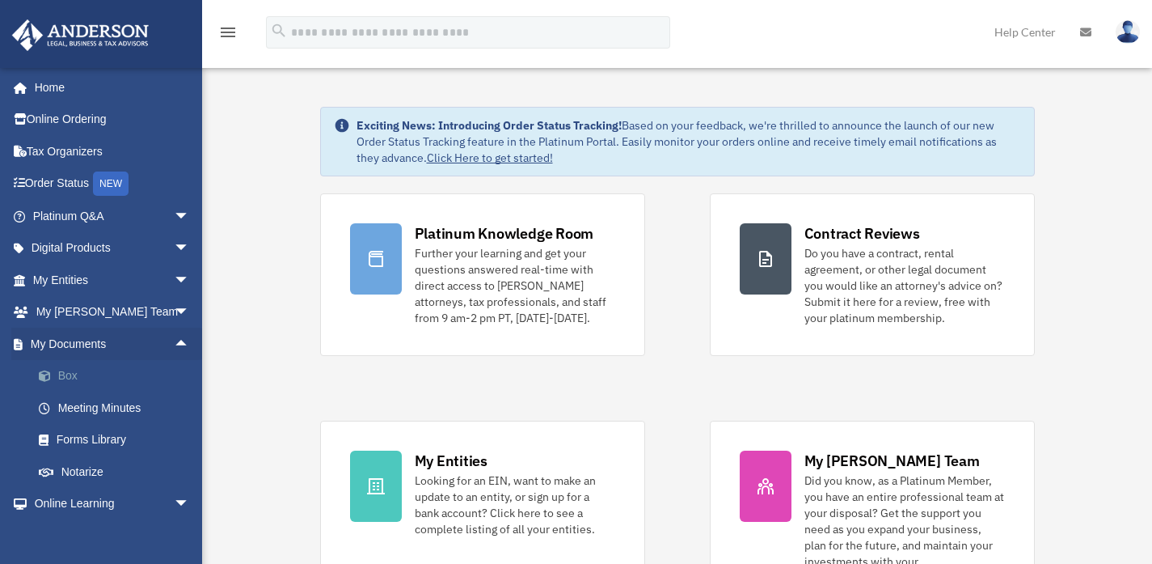
click at [66, 370] on link "Box" at bounding box center [119, 376] width 192 height 32
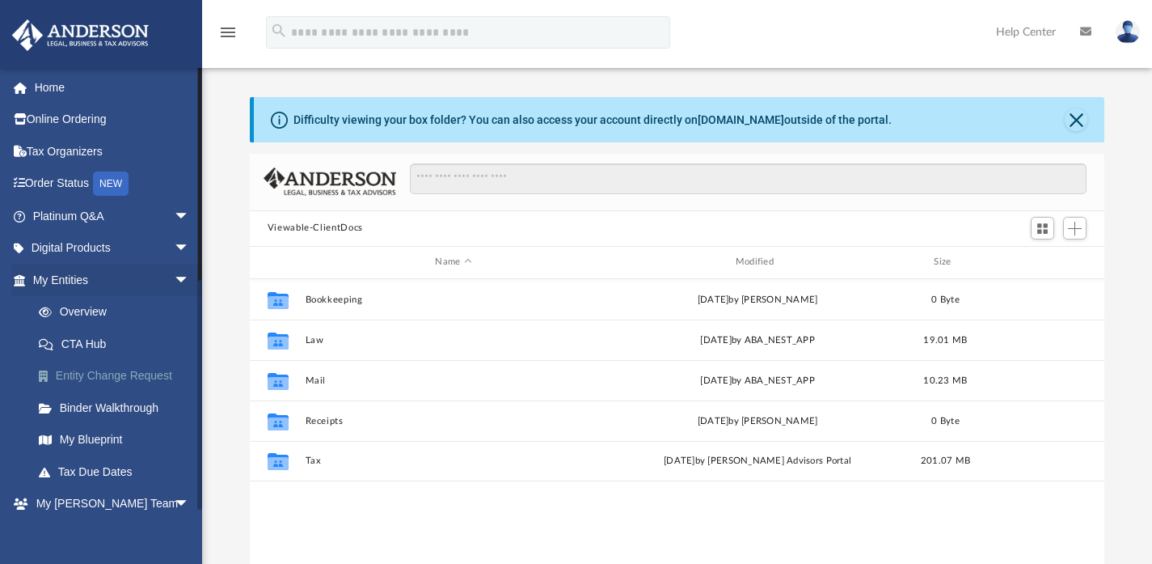
scroll to position [355, 843]
click at [174, 270] on span "arrow_drop_down" at bounding box center [190, 280] width 32 height 33
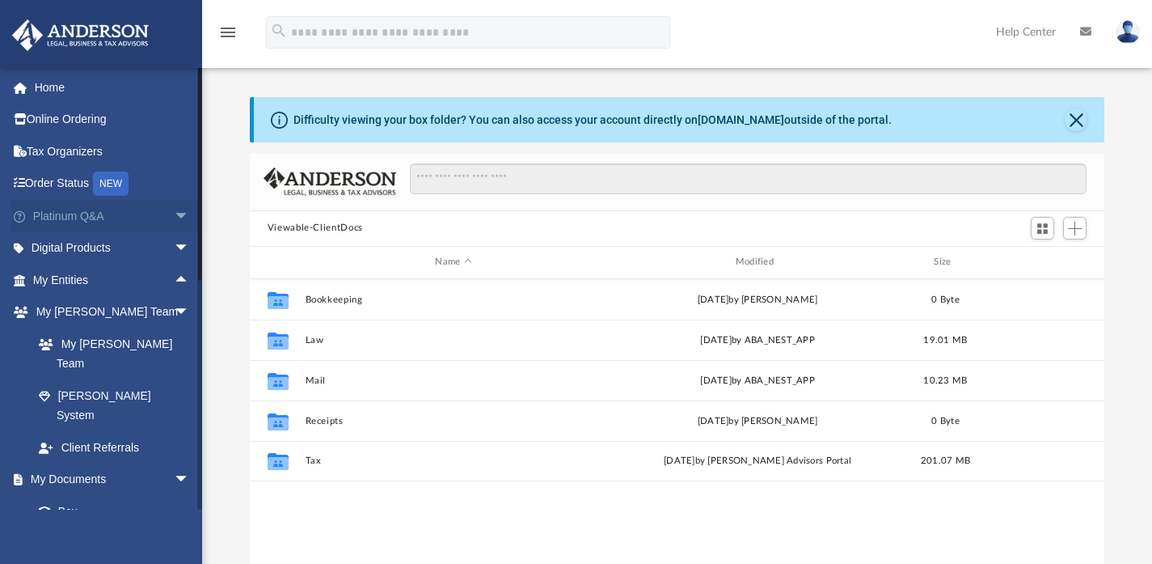
click at [174, 219] on span "arrow_drop_down" at bounding box center [190, 216] width 32 height 33
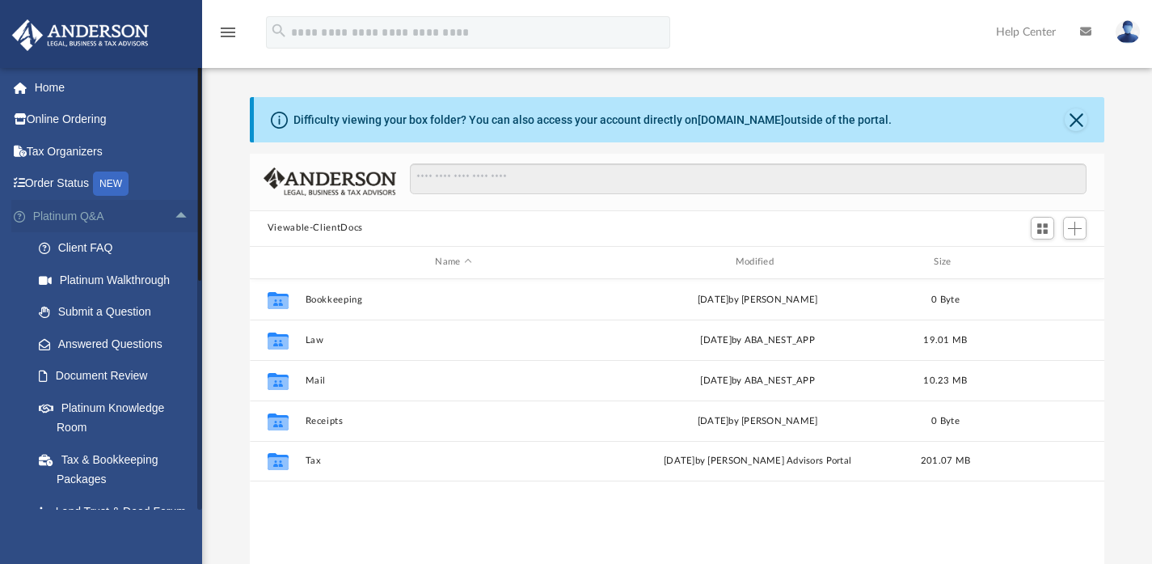
click at [174, 219] on span "arrow_drop_up" at bounding box center [190, 216] width 32 height 33
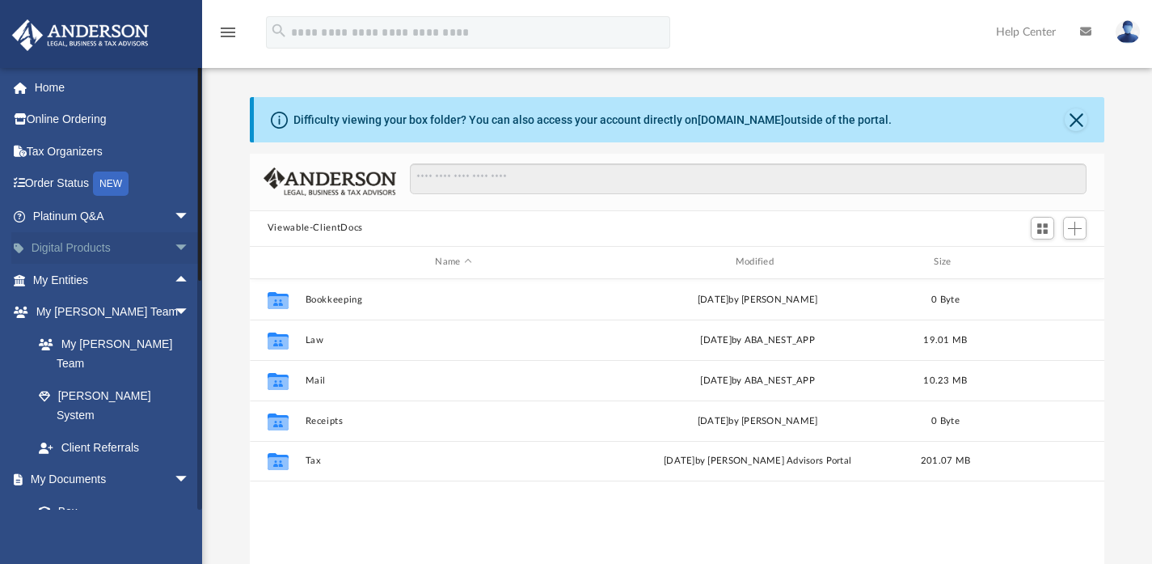
click at [174, 241] on span "arrow_drop_down" at bounding box center [190, 248] width 32 height 33
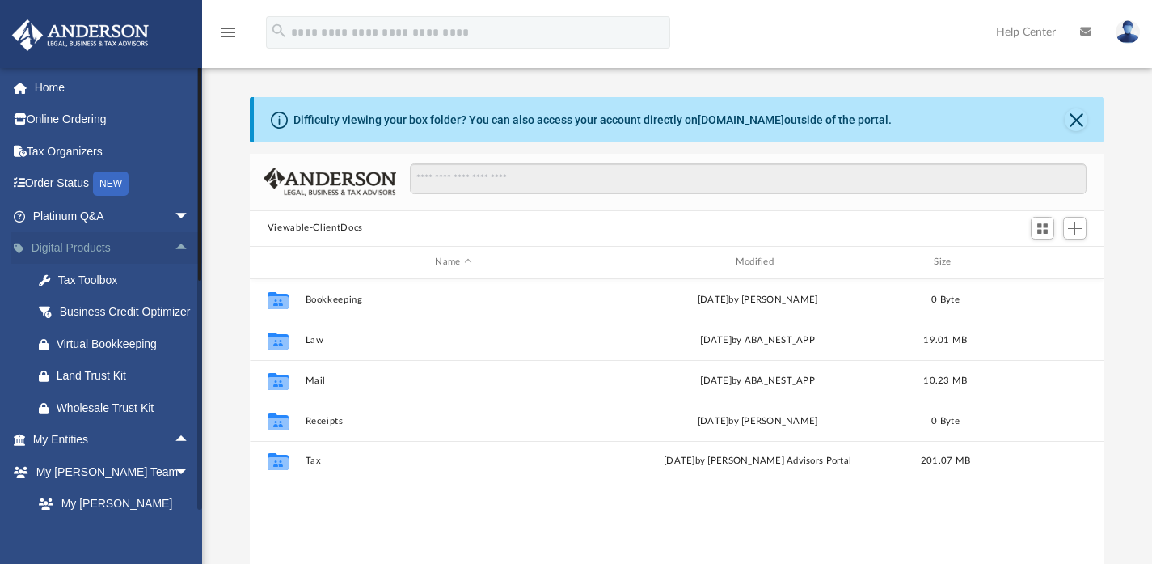
click at [174, 241] on span "arrow_drop_up" at bounding box center [190, 248] width 32 height 33
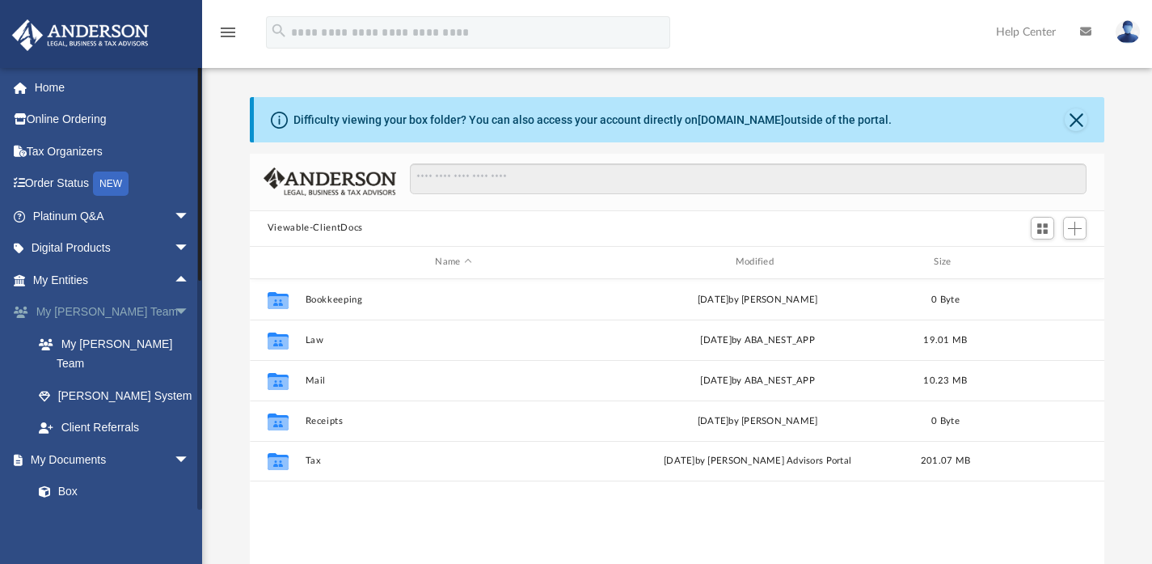
click at [174, 307] on span "arrow_drop_down" at bounding box center [190, 312] width 32 height 33
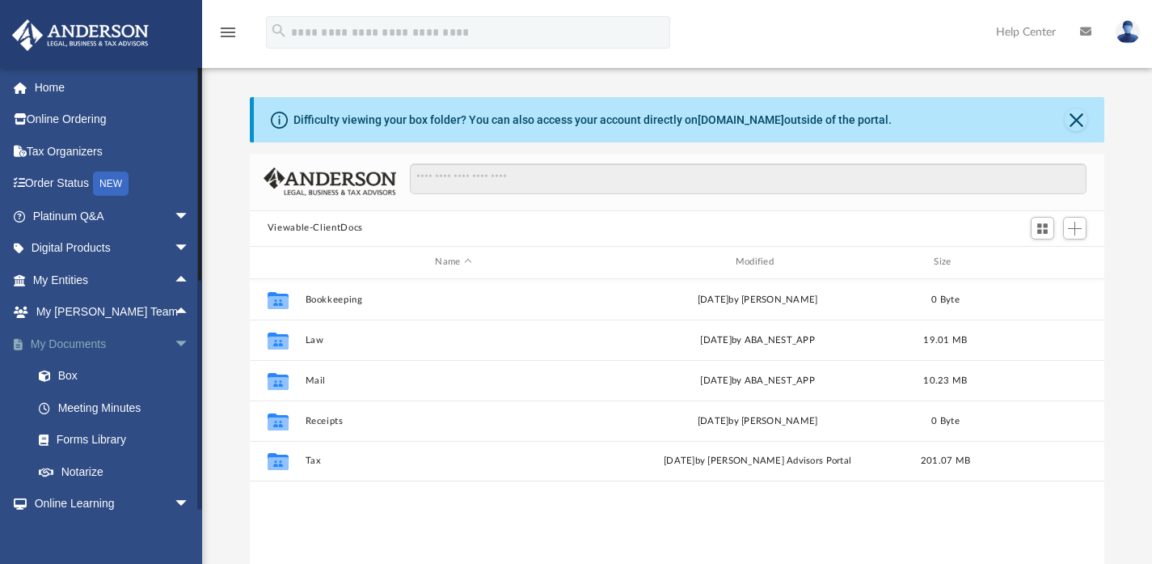
click at [174, 336] on span "arrow_drop_down" at bounding box center [190, 344] width 32 height 33
click at [174, 374] on span "arrow_drop_down" at bounding box center [190, 376] width 32 height 33
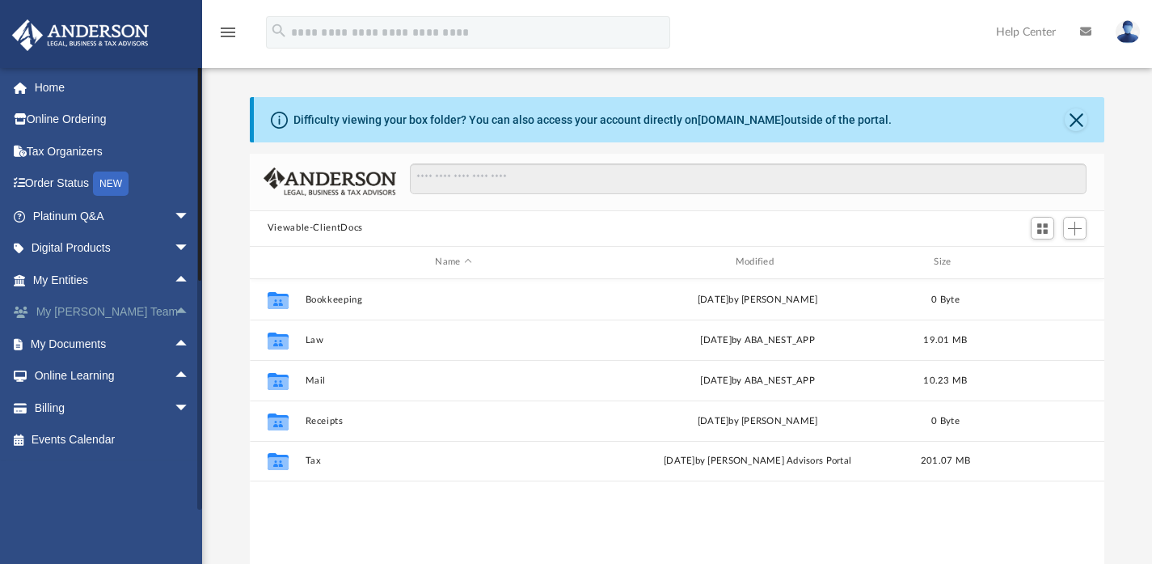
click at [174, 321] on span "arrow_drop_up" at bounding box center [190, 312] width 32 height 33
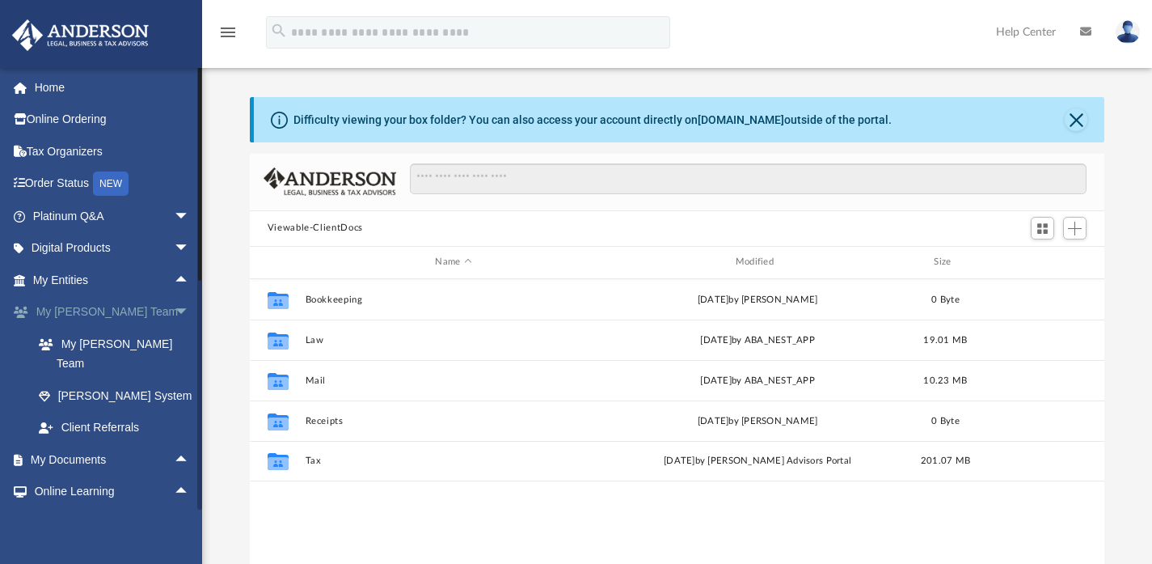
click at [174, 318] on span "arrow_drop_down" at bounding box center [190, 312] width 32 height 33
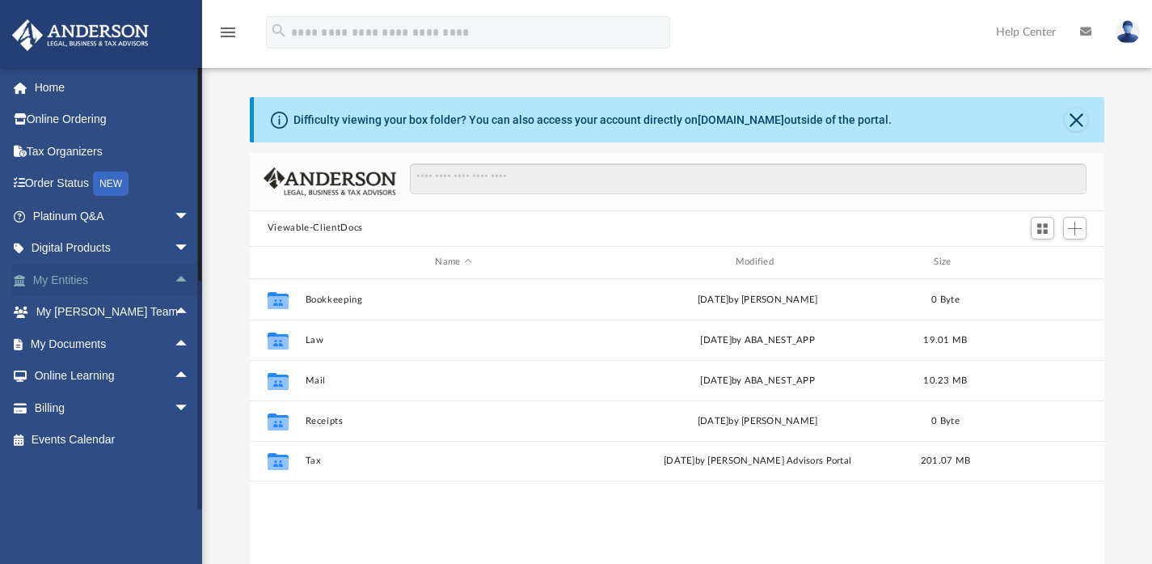
click at [174, 281] on span "arrow_drop_up" at bounding box center [190, 280] width 32 height 33
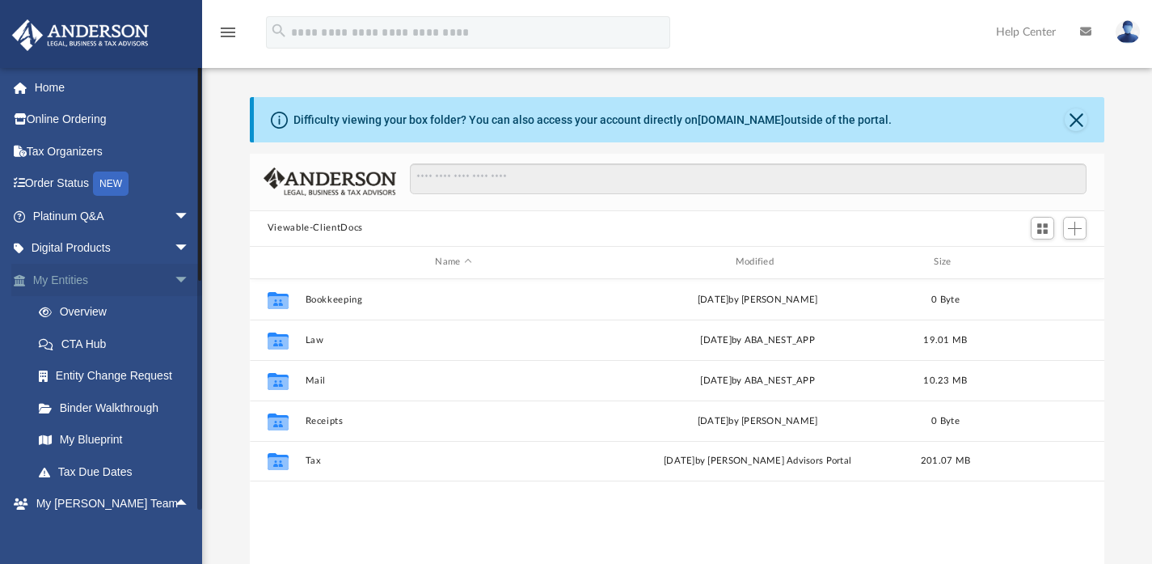
click at [174, 281] on span "arrow_drop_down" at bounding box center [190, 280] width 32 height 33
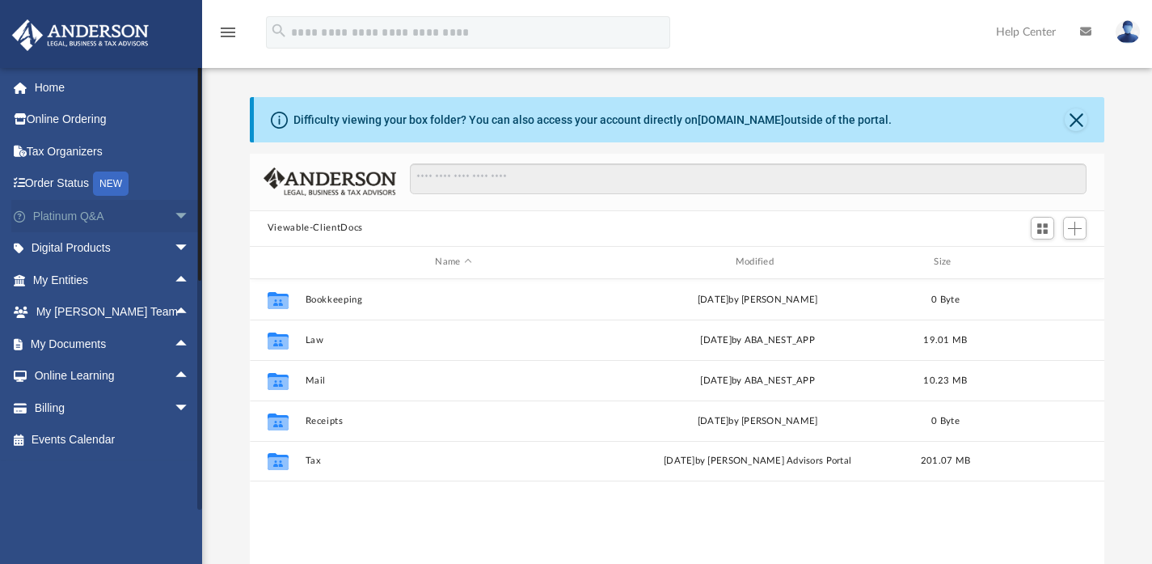
click at [174, 215] on span "arrow_drop_down" at bounding box center [190, 216] width 32 height 33
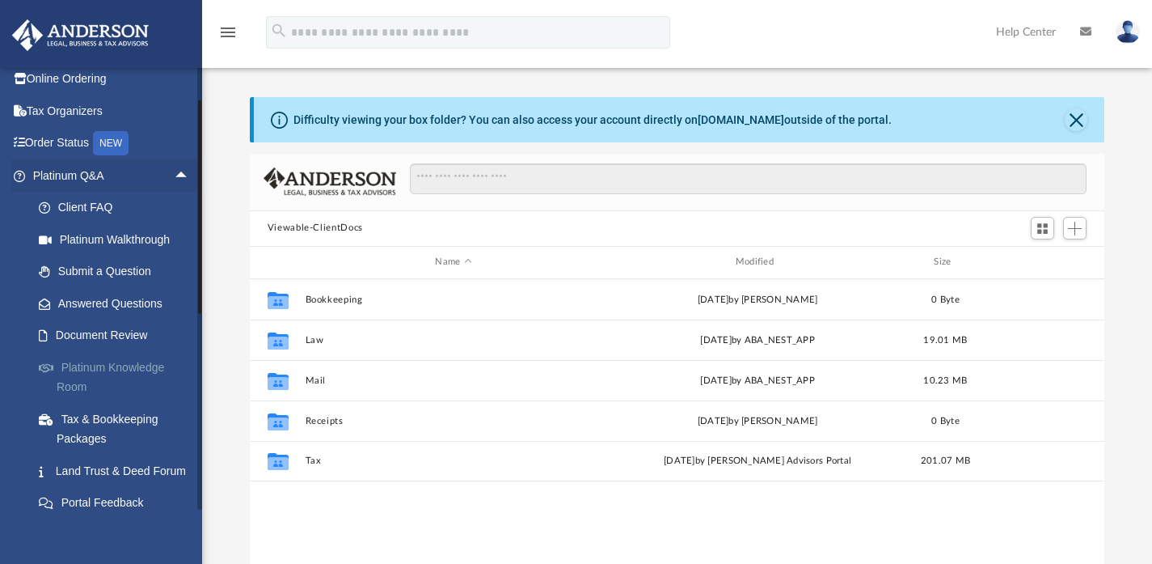
scroll to position [0, 0]
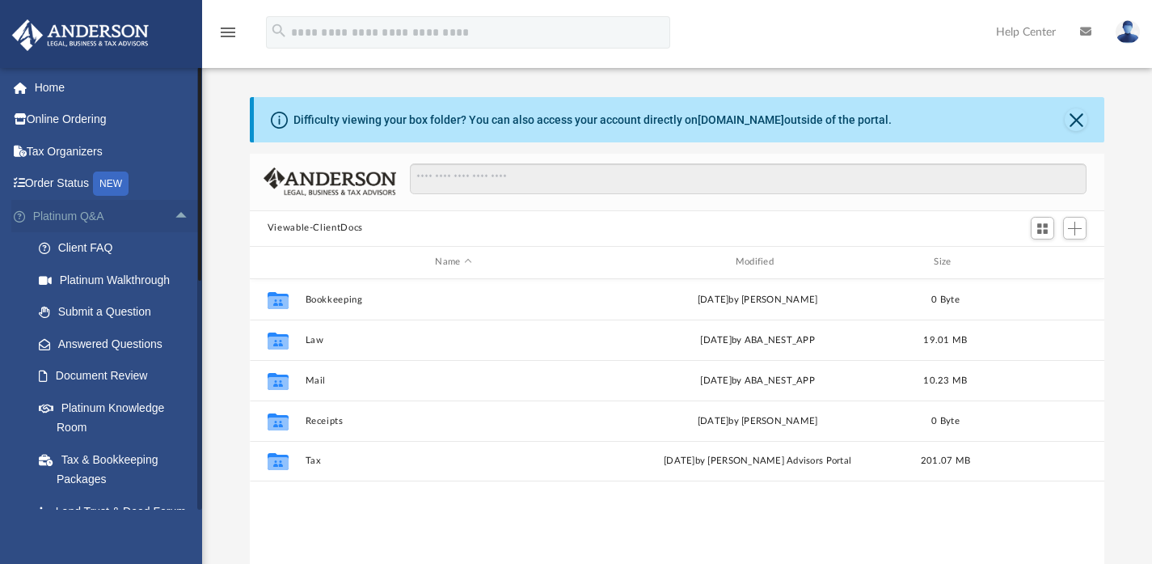
click at [174, 218] on span "arrow_drop_up" at bounding box center [190, 216] width 32 height 33
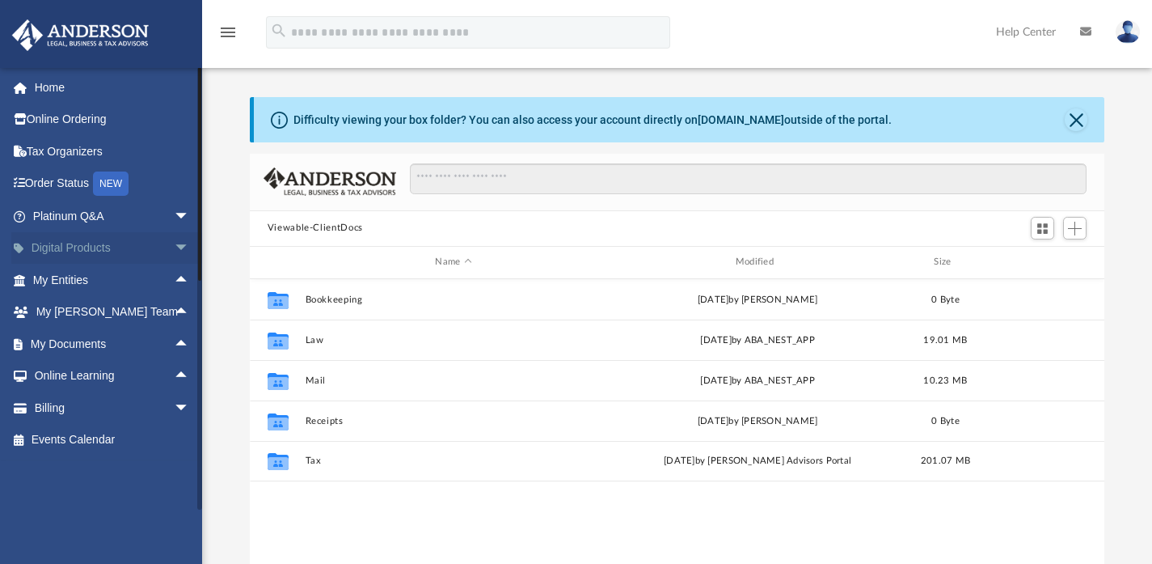
click at [174, 237] on span "arrow_drop_down" at bounding box center [190, 248] width 32 height 33
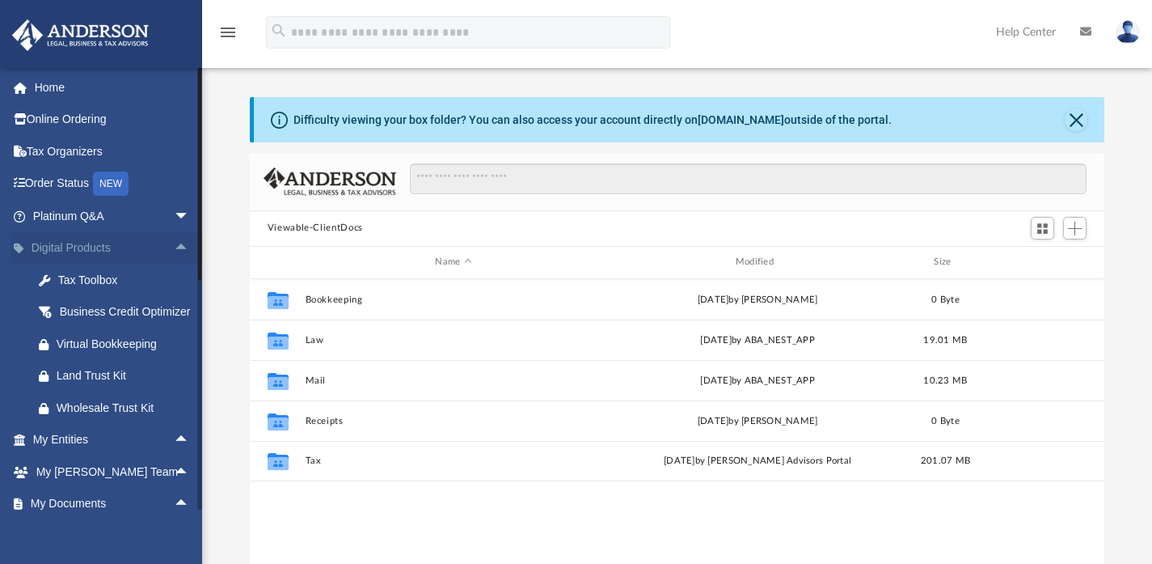
click at [174, 240] on span "arrow_drop_up" at bounding box center [190, 248] width 32 height 33
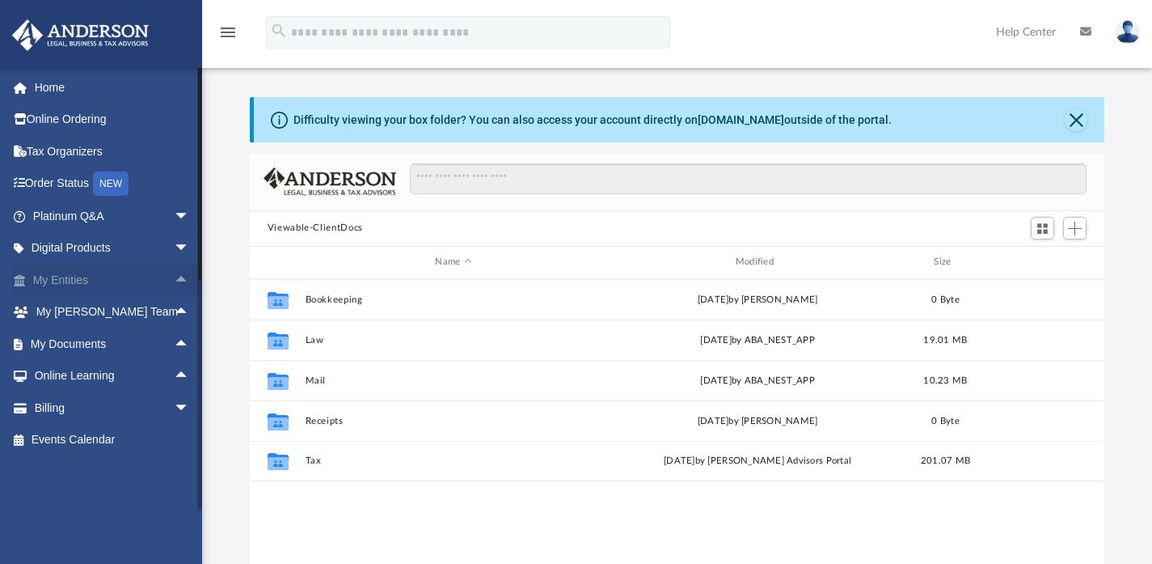
click at [174, 269] on span "arrow_drop_up" at bounding box center [190, 280] width 32 height 33
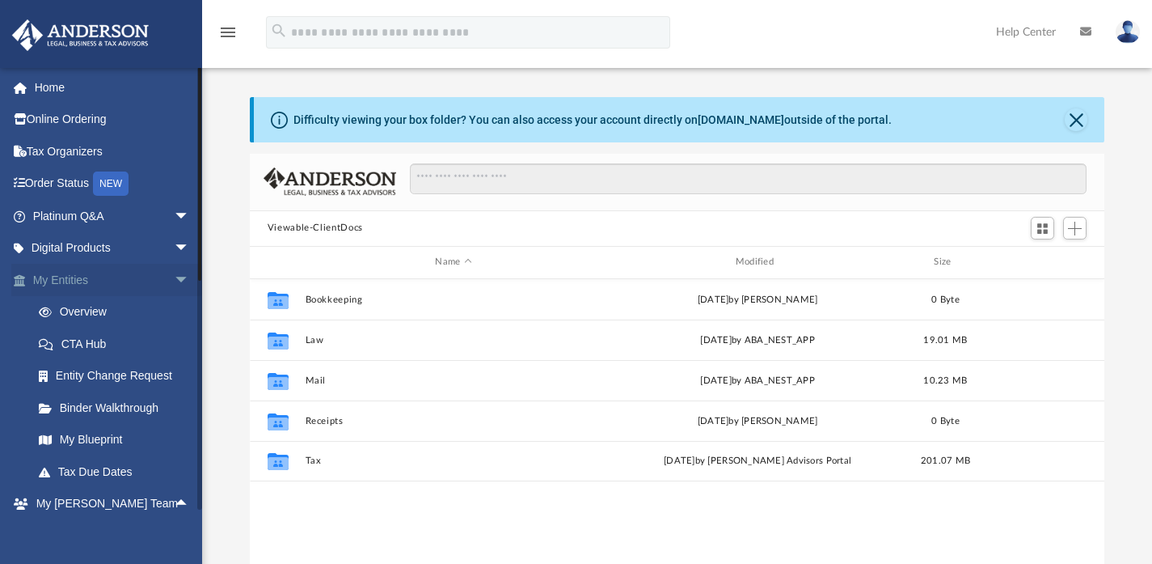
click at [174, 269] on span "arrow_drop_down" at bounding box center [190, 280] width 32 height 33
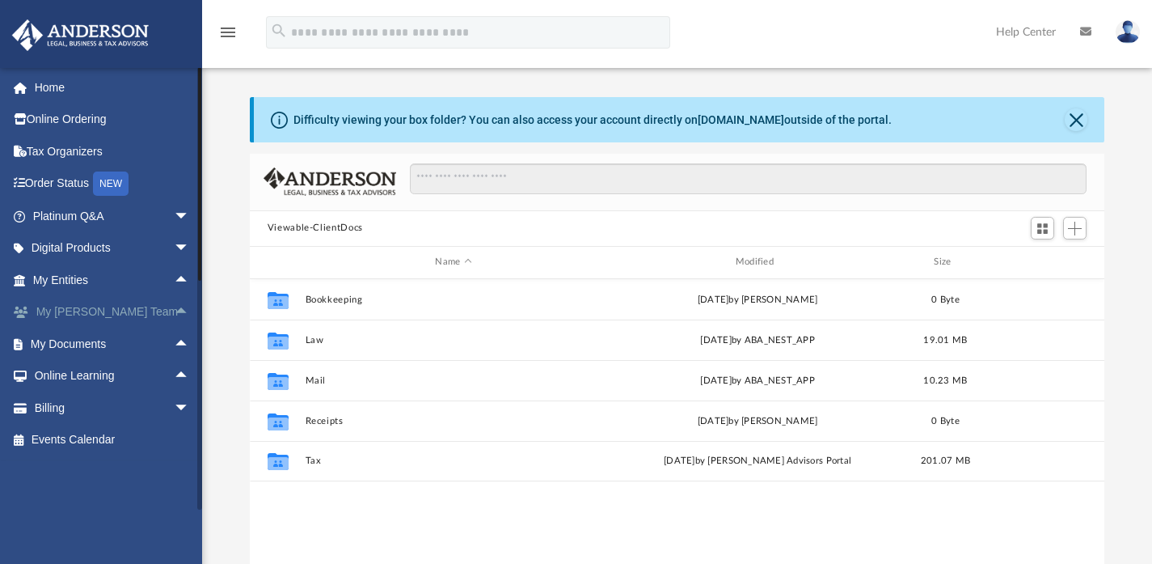
click at [175, 311] on span "arrow_drop_up" at bounding box center [190, 312] width 32 height 33
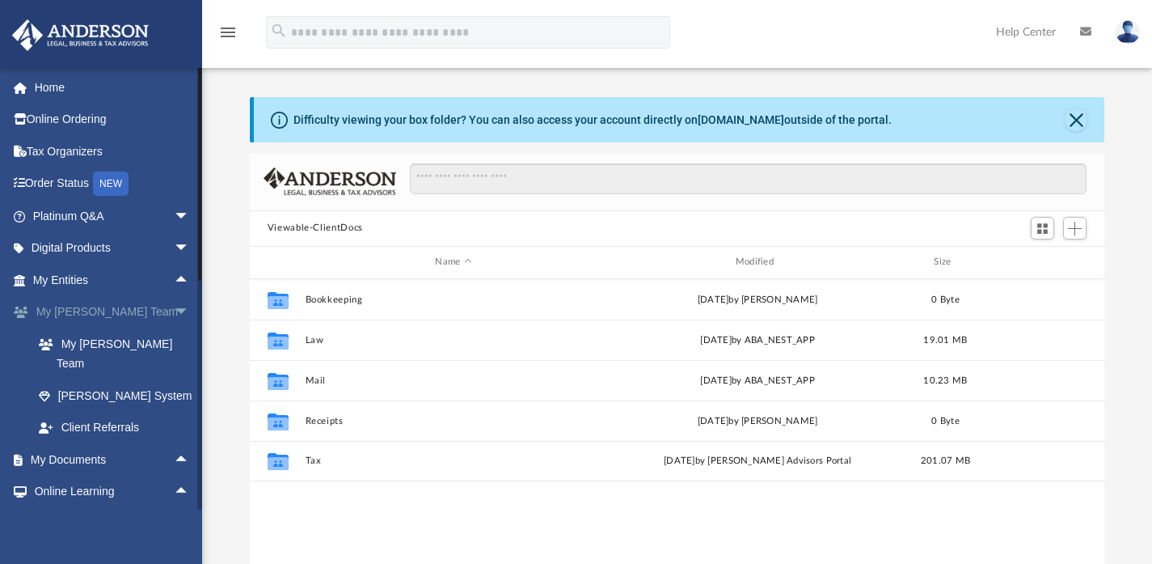
click at [175, 311] on span "arrow_drop_down" at bounding box center [190, 312] width 32 height 33
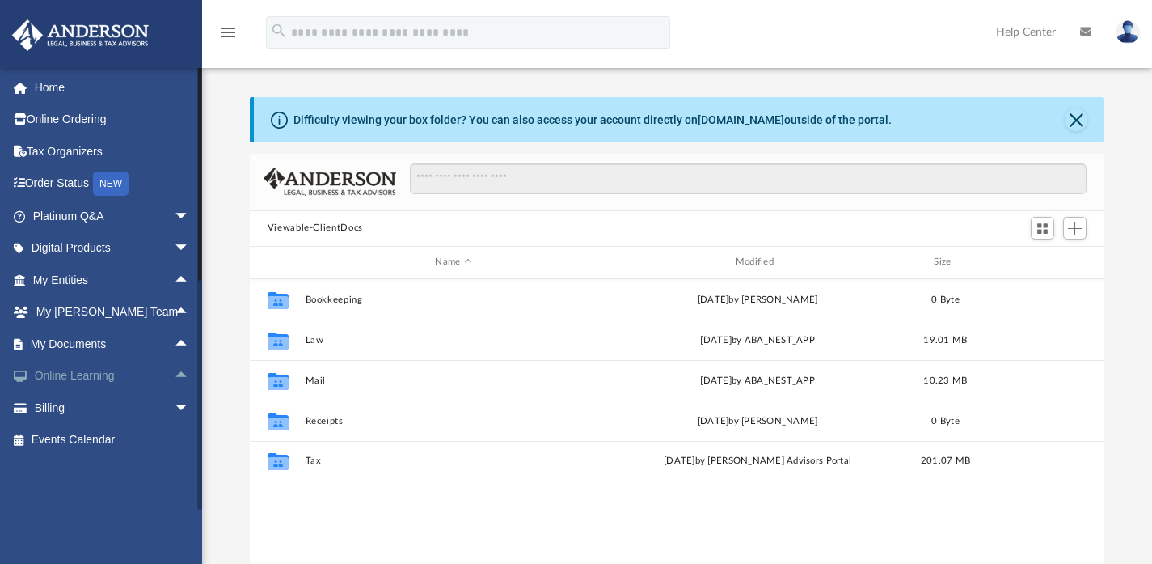
click at [174, 369] on span "arrow_drop_up" at bounding box center [190, 376] width 32 height 33
click at [174, 369] on span "arrow_drop_down" at bounding box center [190, 376] width 32 height 33
click at [174, 334] on span "arrow_drop_up" at bounding box center [190, 344] width 32 height 33
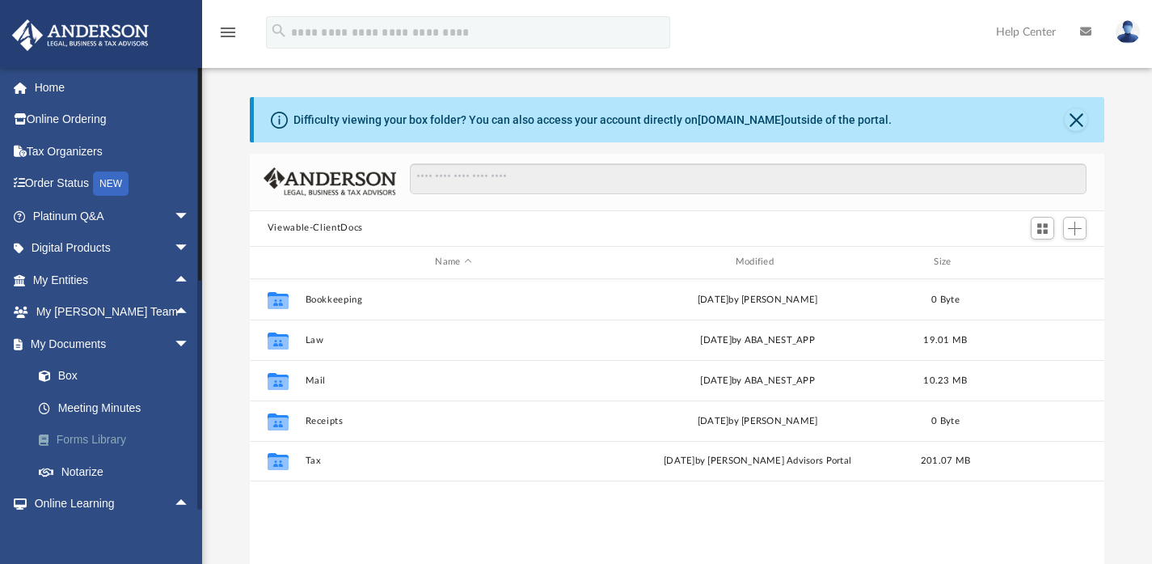
click at [83, 440] on link "Forms Library" at bounding box center [119, 440] width 192 height 32
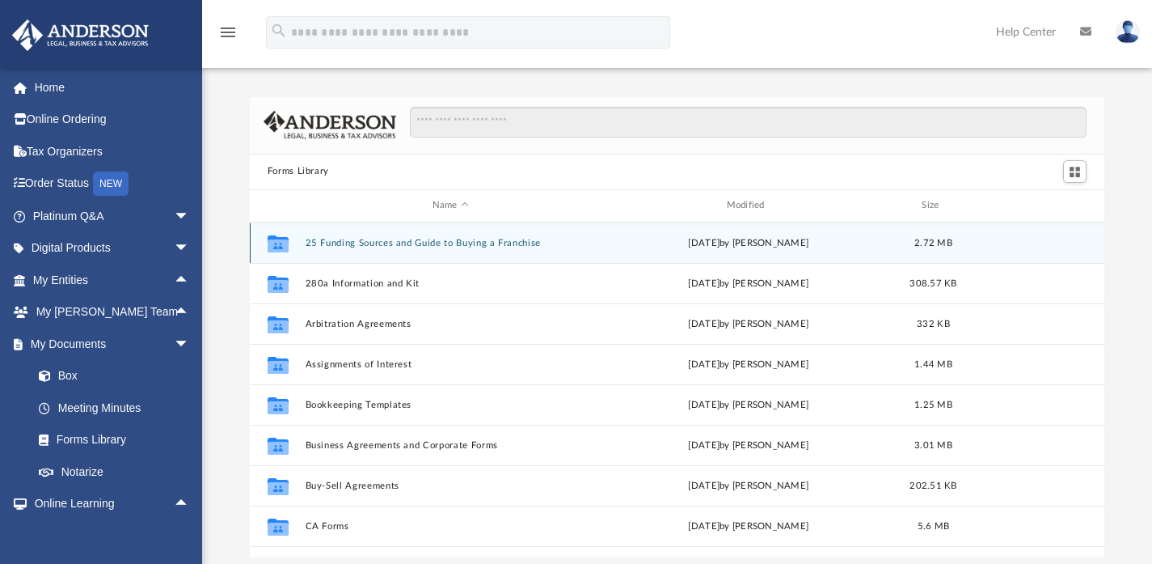
scroll to position [355, 843]
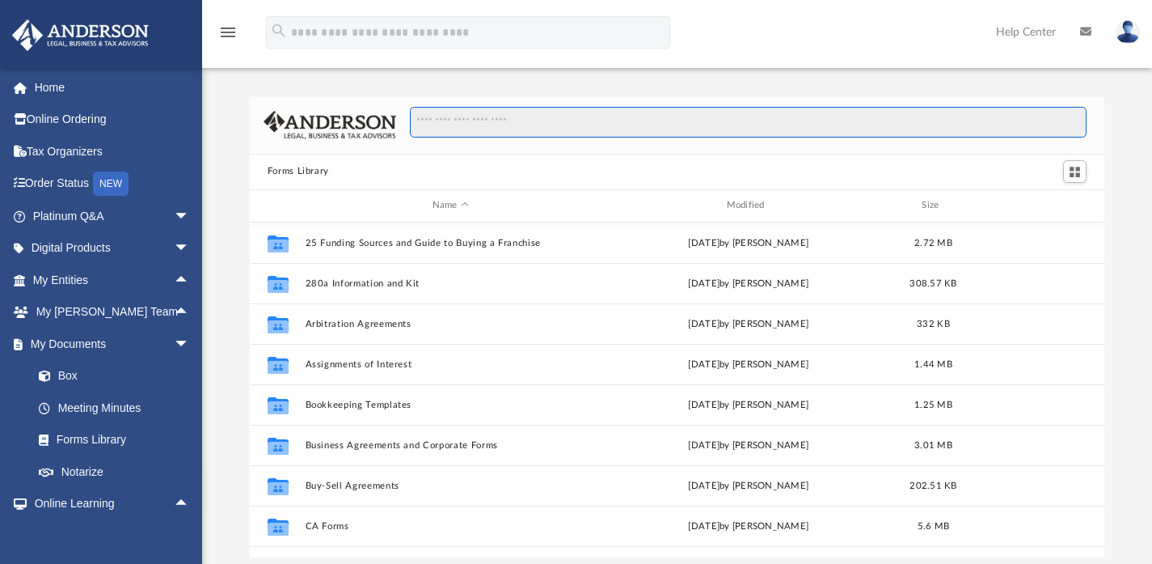
click at [539, 124] on input "Search files and folders" at bounding box center [748, 122] width 677 height 31
type input "*"
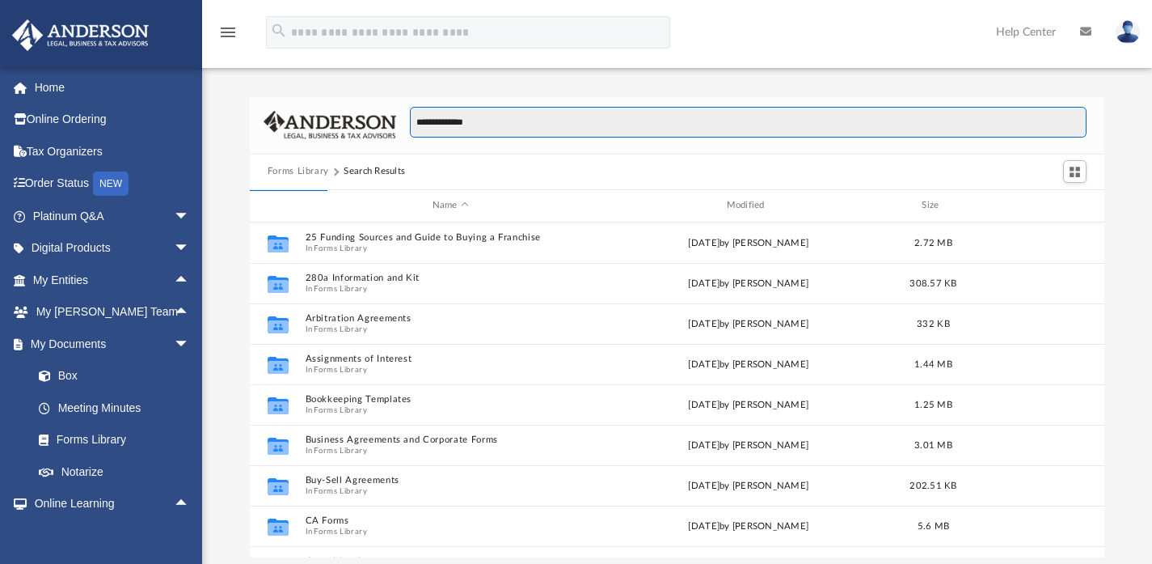
type input "**********"
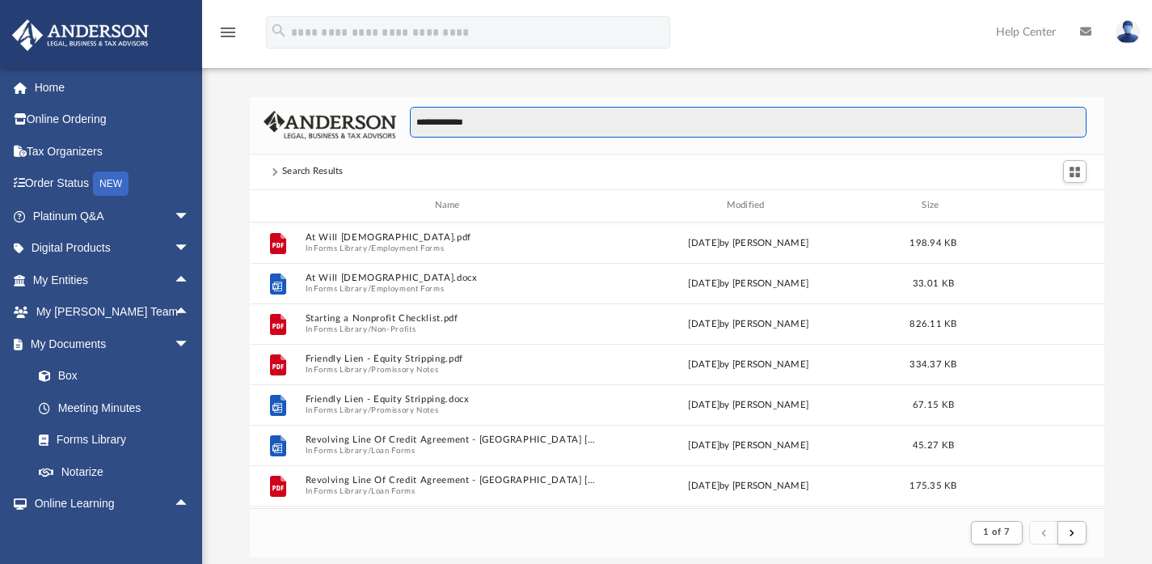
click at [494, 130] on input "**********" at bounding box center [748, 122] width 677 height 31
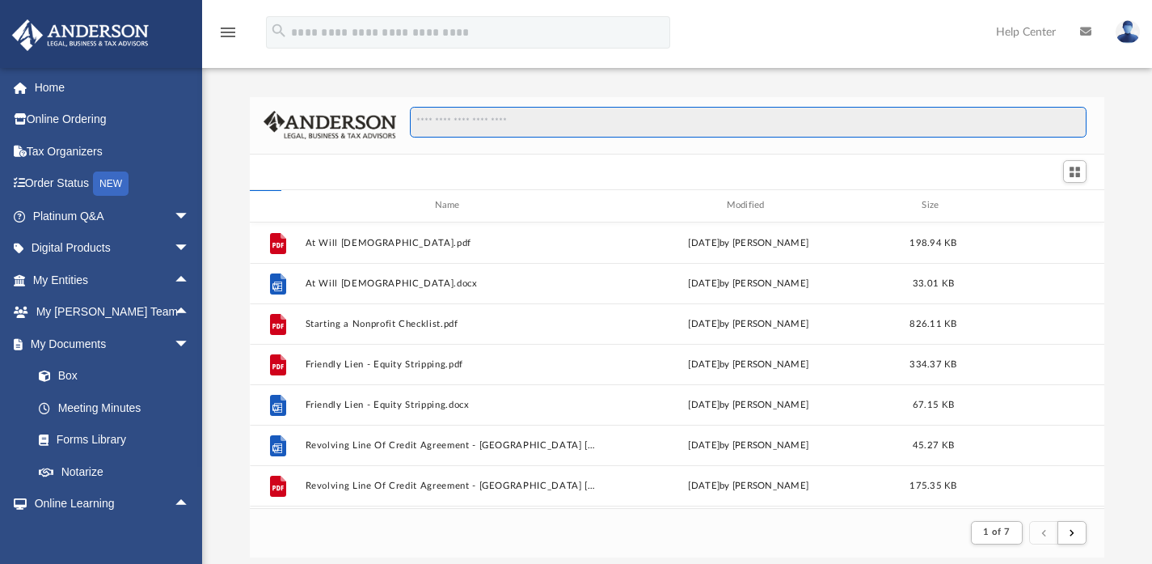
scroll to position [355, 843]
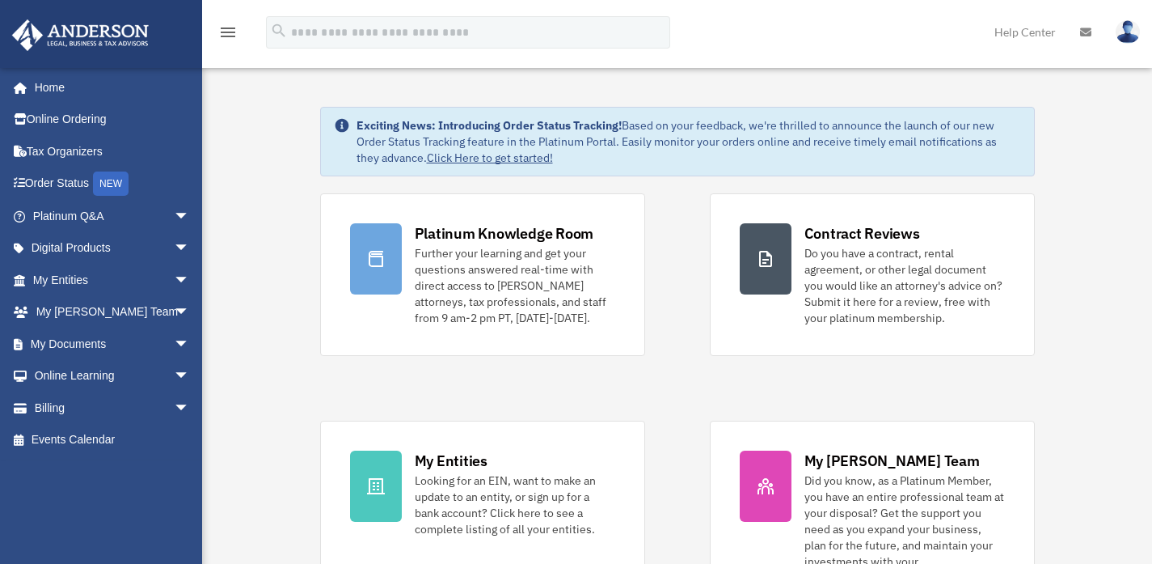
click at [81, 119] on link "Online Ordering" at bounding box center [112, 120] width 203 height 32
click at [174, 221] on span "arrow_drop_down" at bounding box center [190, 216] width 32 height 33
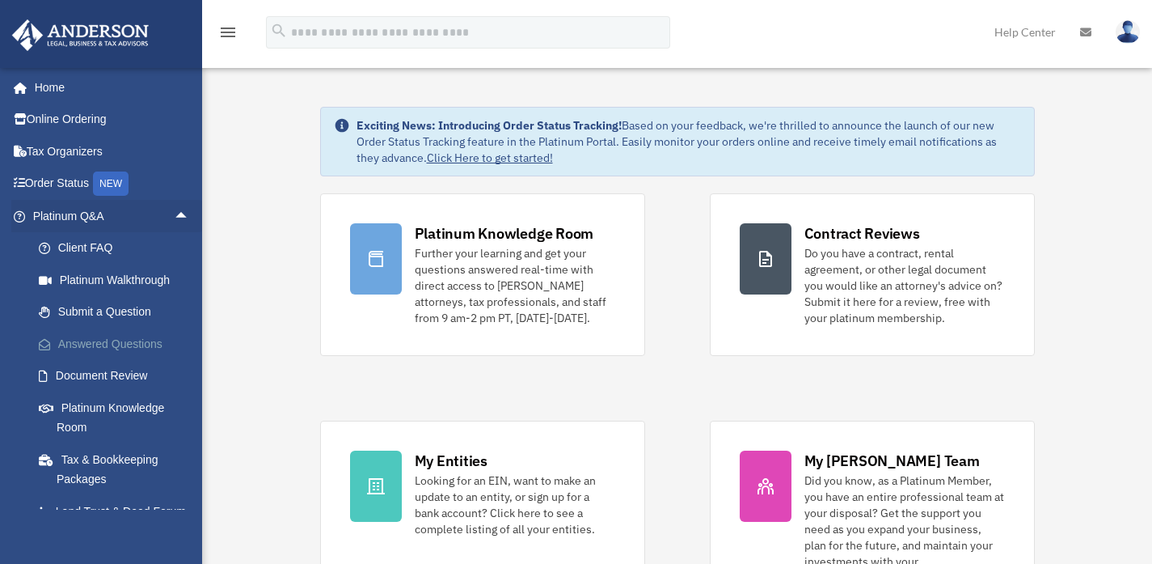
click at [119, 347] on link "Answered Questions" at bounding box center [119, 344] width 192 height 32
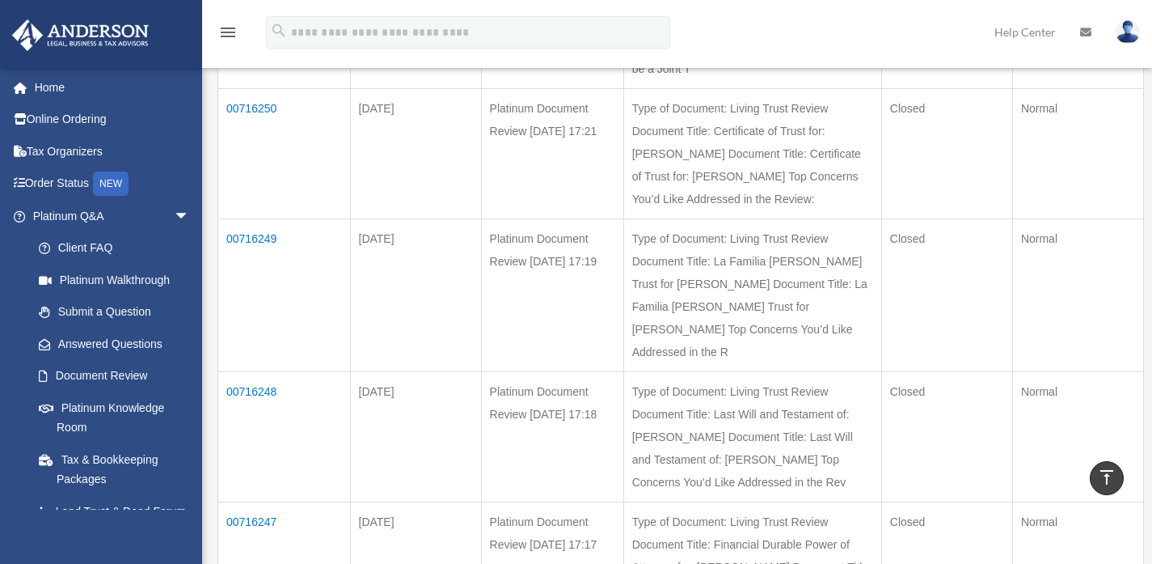
scroll to position [731, 0]
click at [239, 217] on td "00716250" at bounding box center [284, 152] width 133 height 130
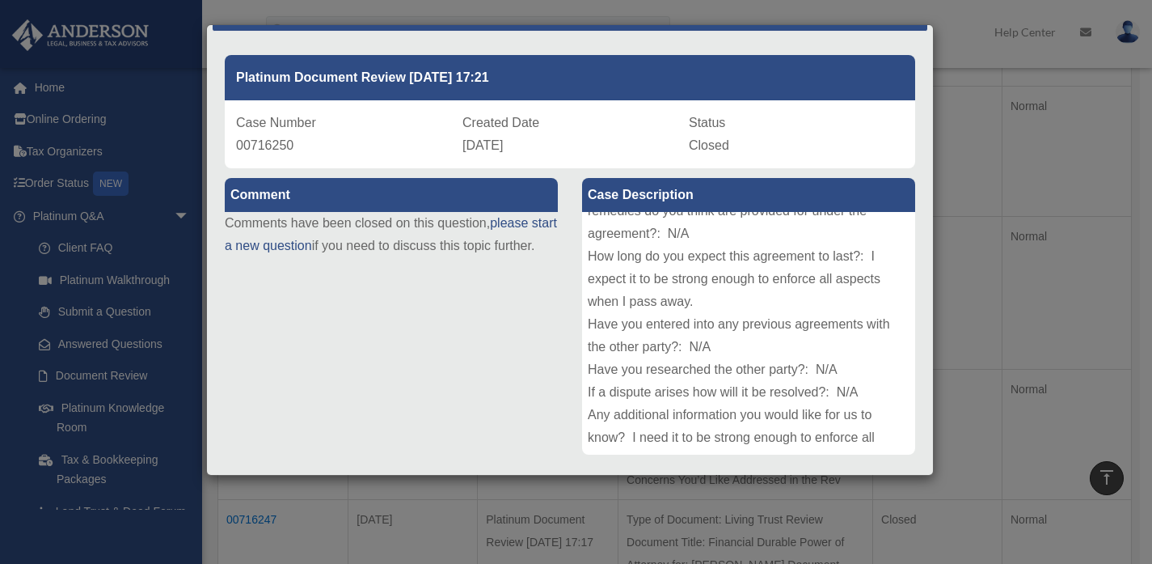
scroll to position [0, 0]
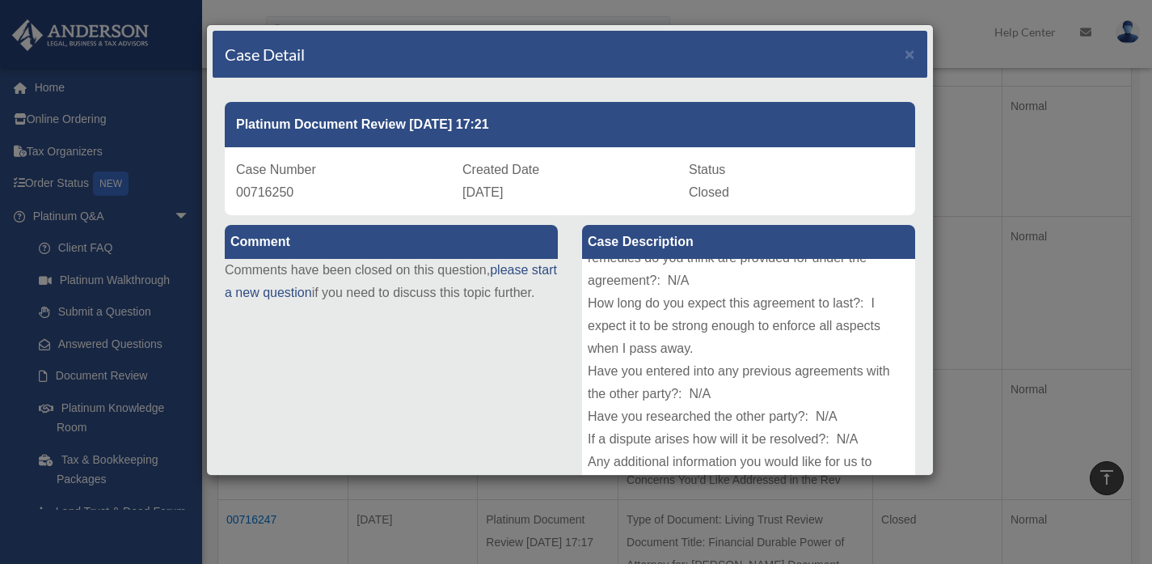
click at [176, 77] on div "Case Detail × Platinum Document Review [DATE] 17:21 Case Number 00716250 Create…" at bounding box center [576, 282] width 1152 height 564
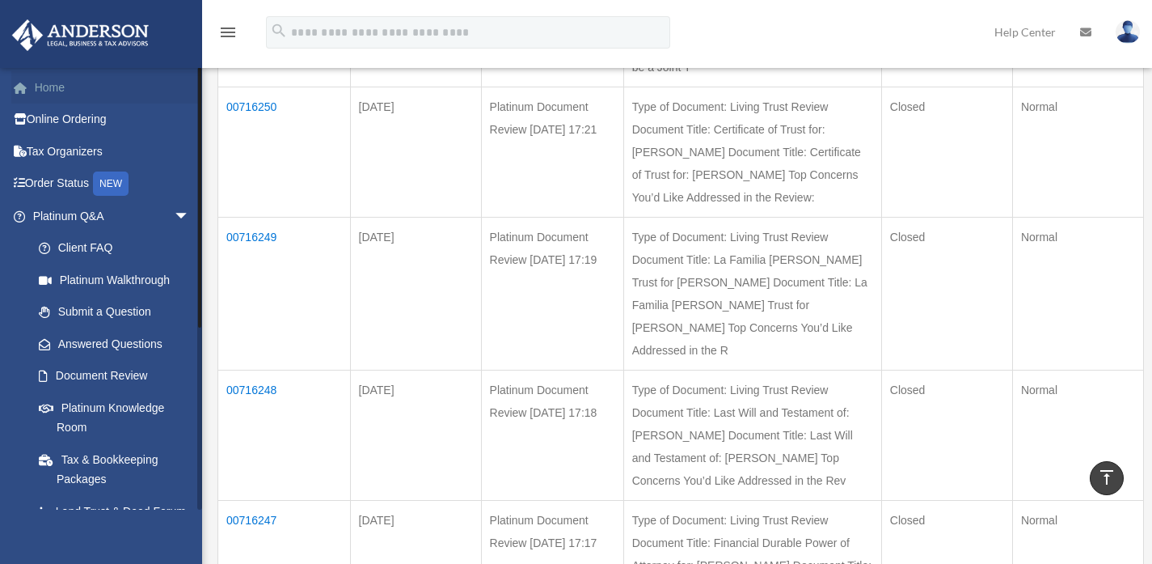
click at [58, 81] on link "Home" at bounding box center [112, 87] width 203 height 32
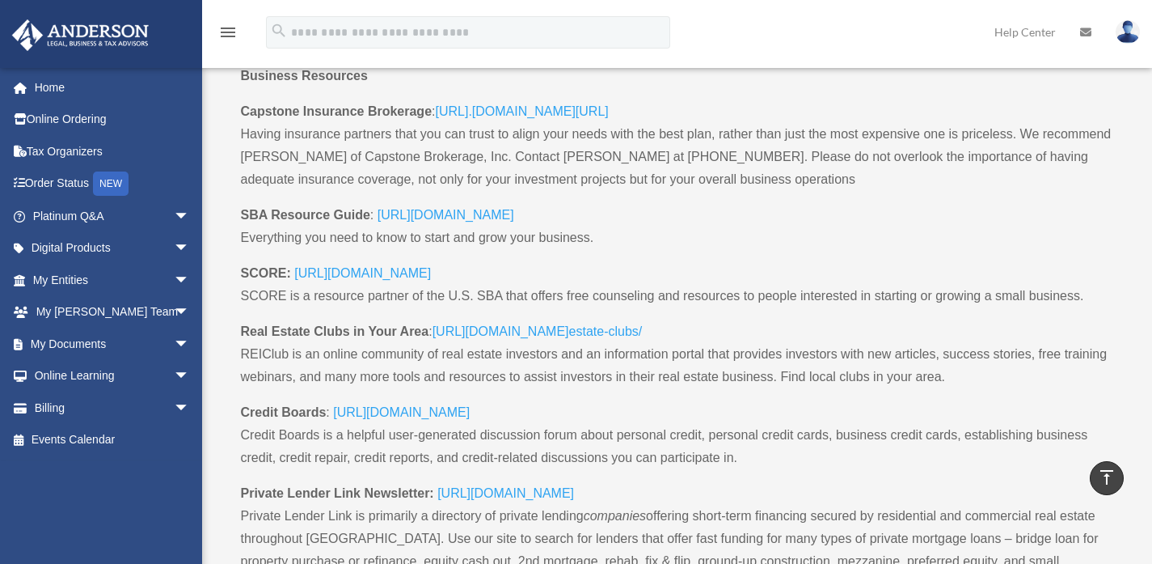
scroll to position [941, 0]
click at [815, 380] on p "Real Estate Clubs in Your Area : [URL][DOMAIN_NAME] estate-clubs/ REIClub is an…" at bounding box center [677, 359] width 873 height 81
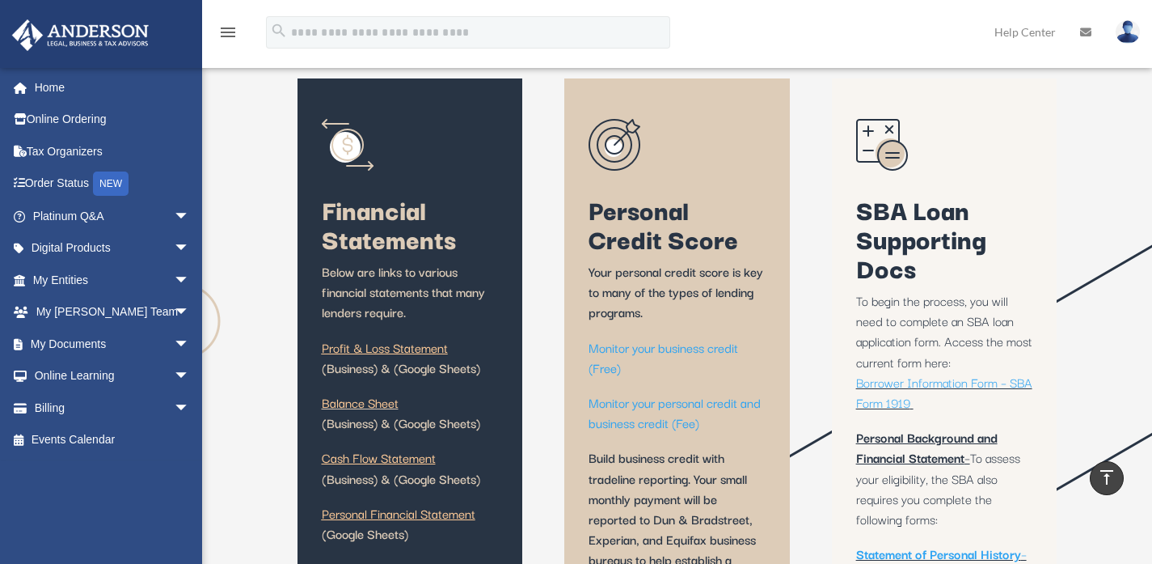
scroll to position [0, 0]
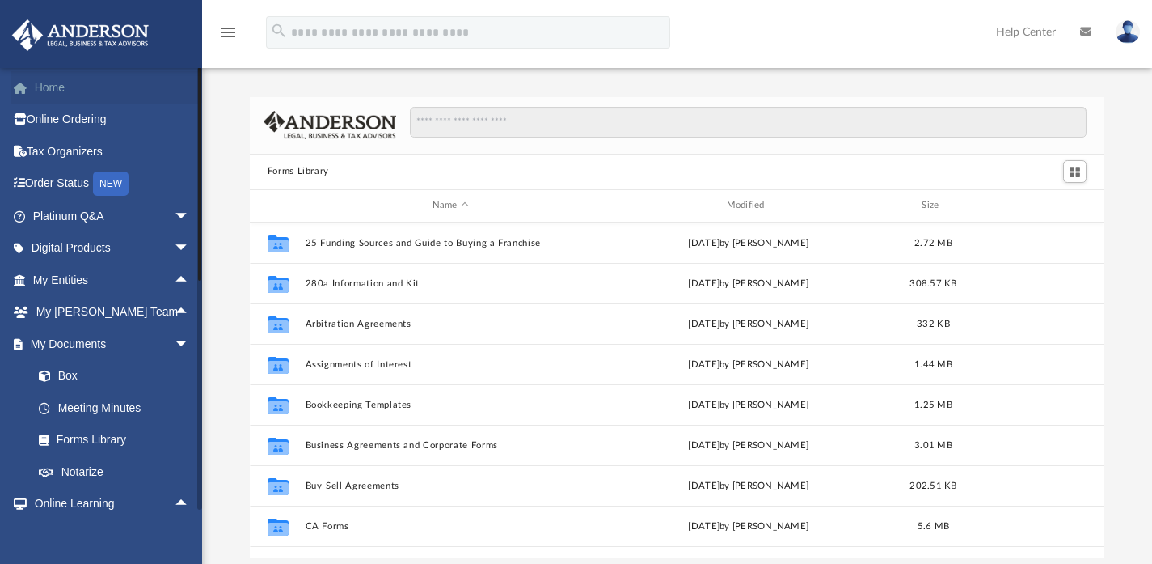
scroll to position [355, 843]
click at [50, 81] on link "Home" at bounding box center [112, 87] width 203 height 32
